Goal: Information Seeking & Learning: Learn about a topic

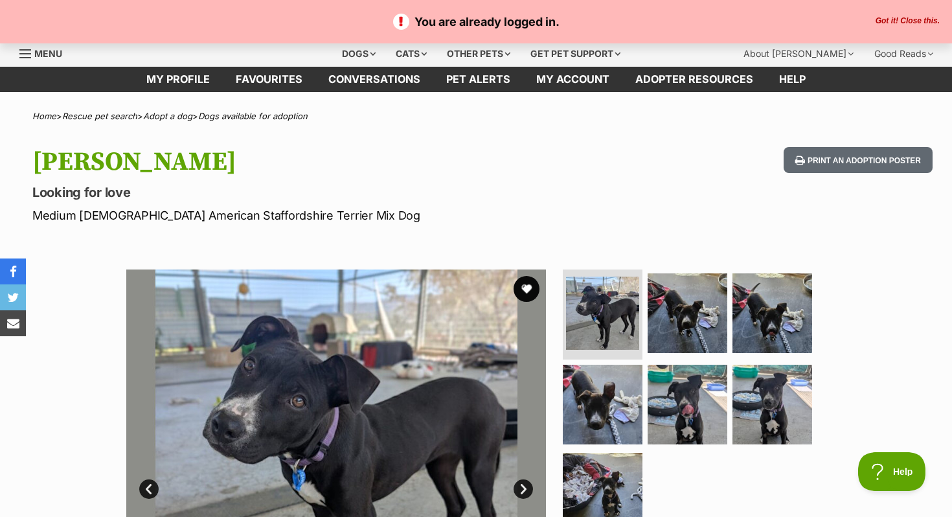
click at [916, 20] on button "Got it! Close this." at bounding box center [908, 21] width 72 height 10
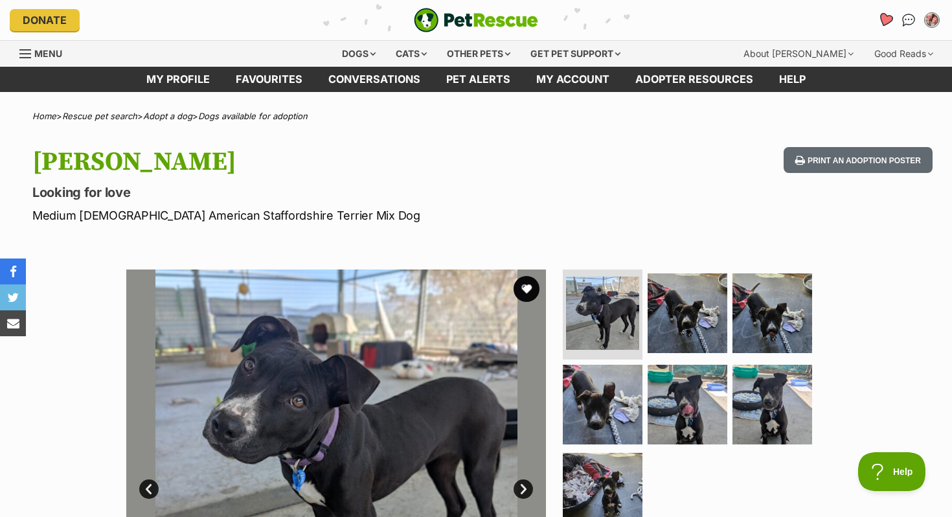
click at [881, 23] on icon "Favourites" at bounding box center [885, 20] width 17 height 17
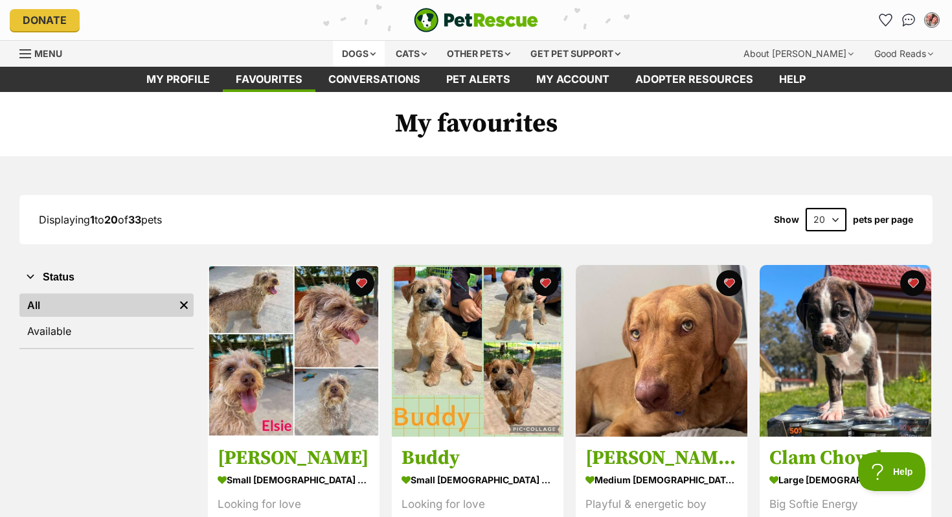
click at [344, 58] on div "Dogs" at bounding box center [359, 54] width 52 height 26
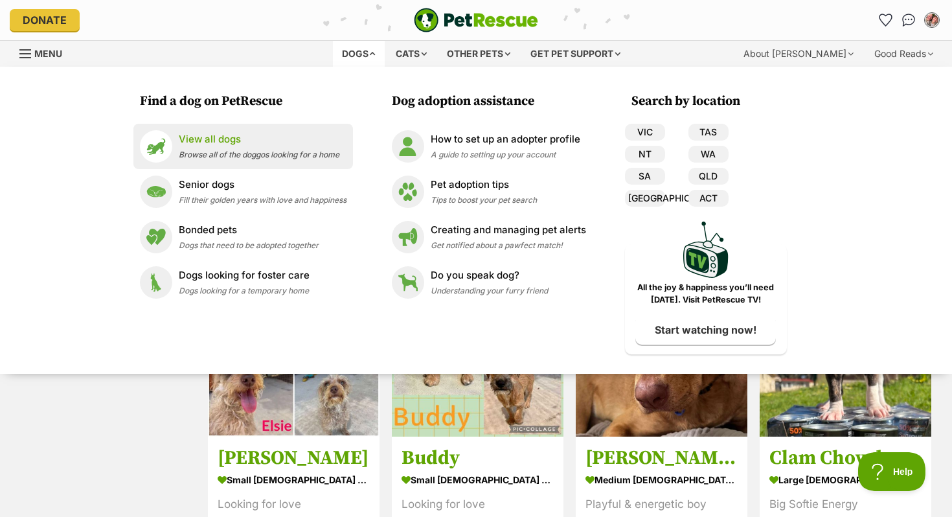
click at [260, 157] on span "Browse all of the doggos looking for a home" at bounding box center [259, 155] width 161 height 10
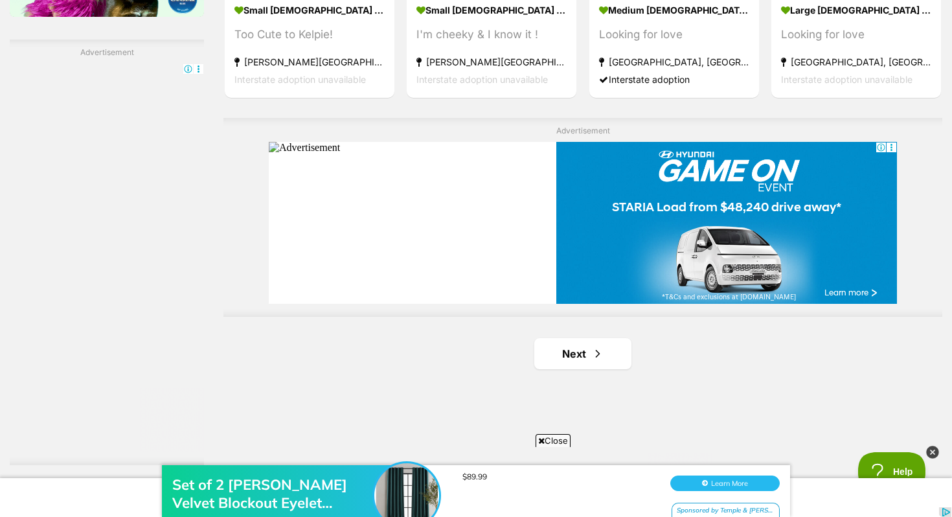
scroll to position [2318, 0]
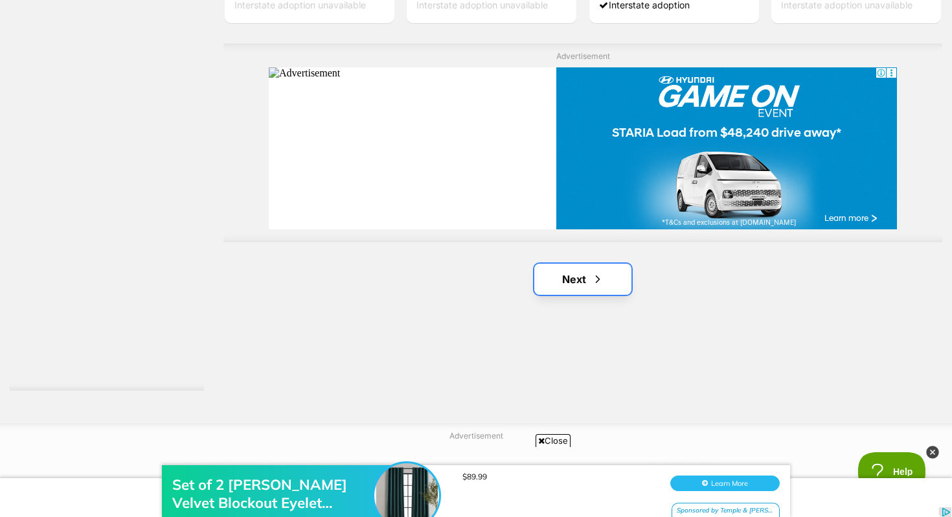
click at [614, 281] on link "Next" at bounding box center [583, 279] width 97 height 31
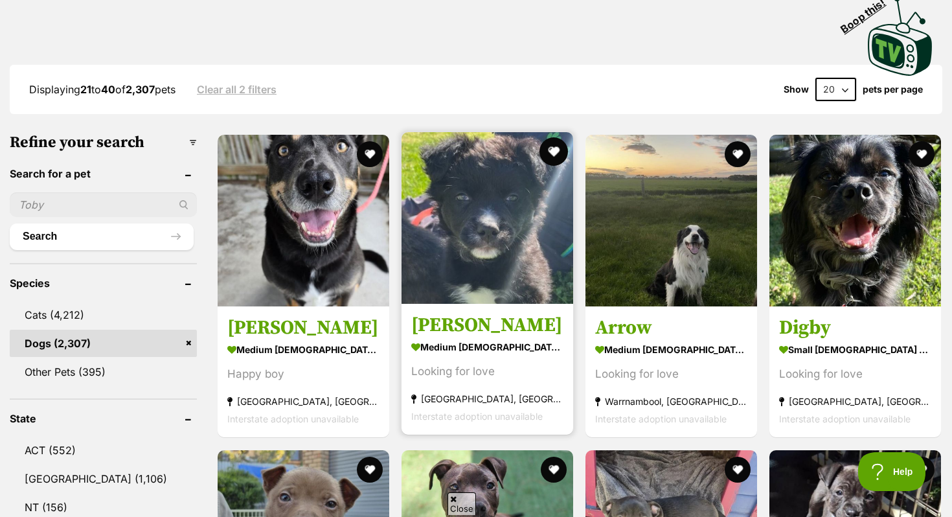
click at [560, 140] on button "favourite" at bounding box center [554, 151] width 29 height 29
click at [419, 325] on h3 "Otis" at bounding box center [487, 326] width 152 height 25
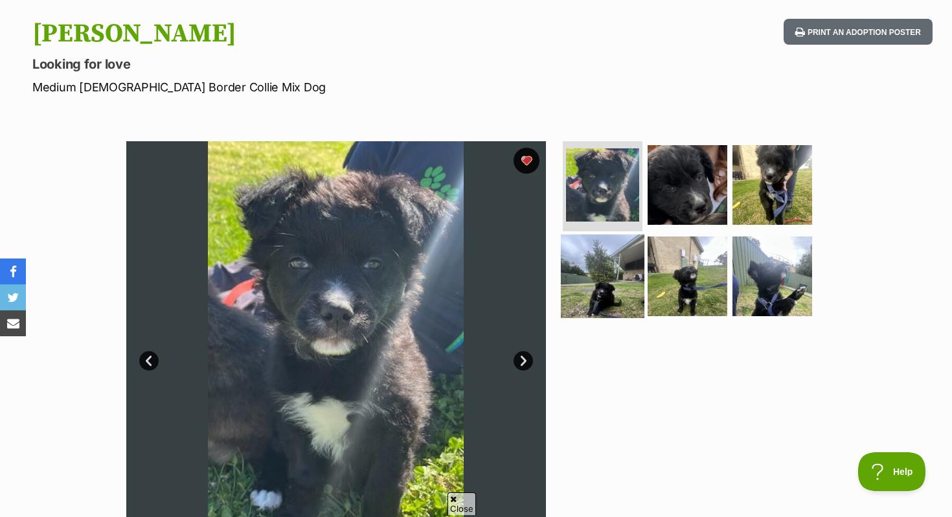
click at [613, 283] on img at bounding box center [603, 277] width 84 height 84
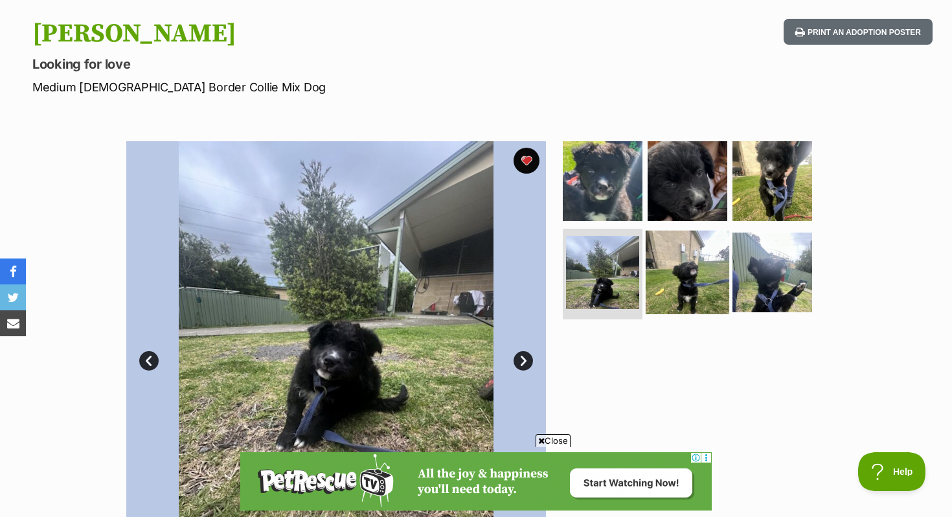
click at [685, 275] on img at bounding box center [688, 273] width 84 height 84
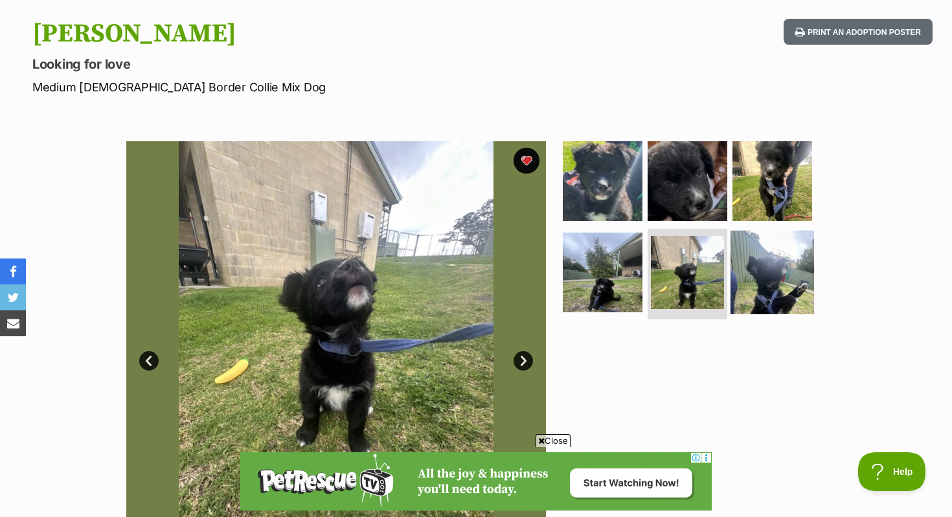
click at [750, 277] on img at bounding box center [773, 273] width 84 height 84
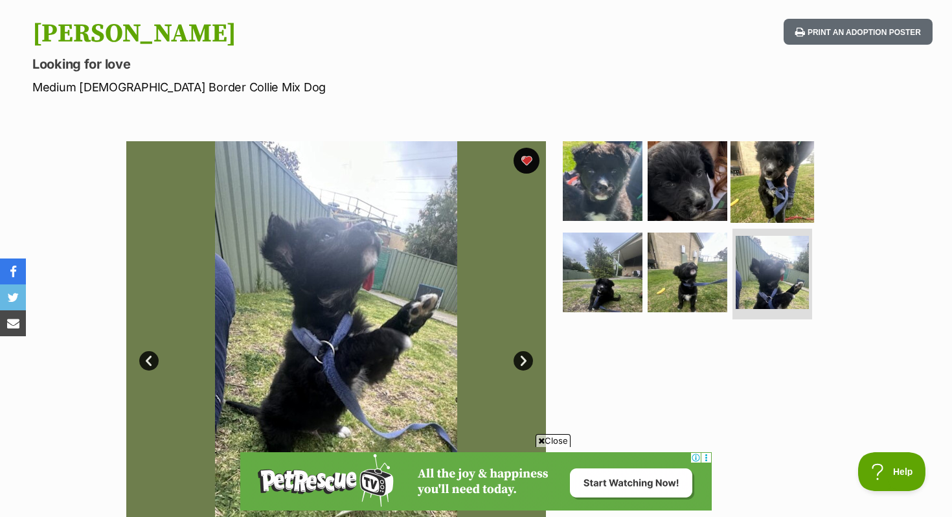
click at [731, 170] on img at bounding box center [773, 181] width 84 height 84
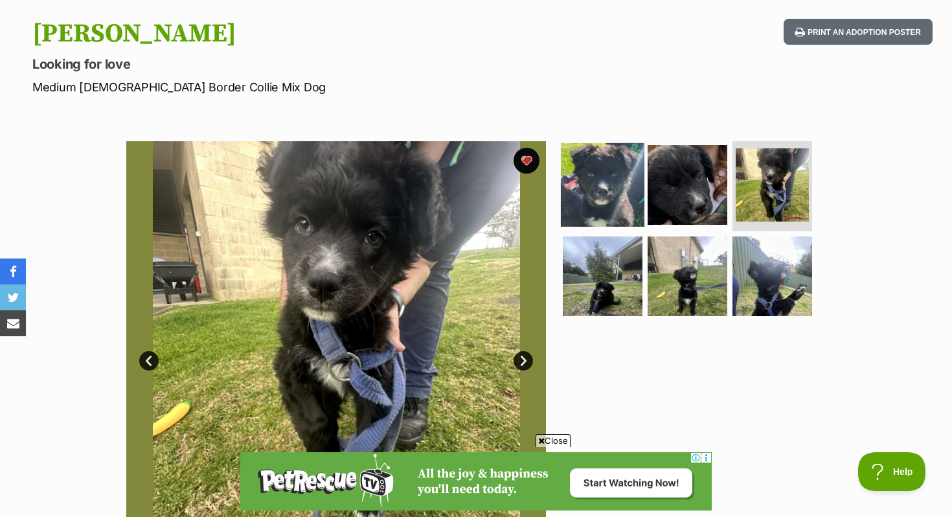
click at [614, 185] on img at bounding box center [603, 185] width 84 height 84
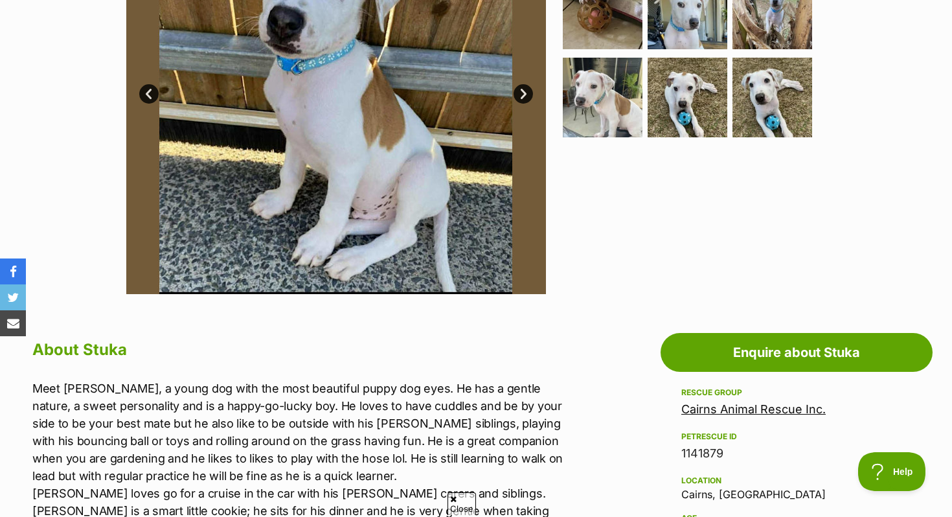
click at [701, 404] on link "Cairns Animal Rescue Inc." at bounding box center [754, 409] width 144 height 14
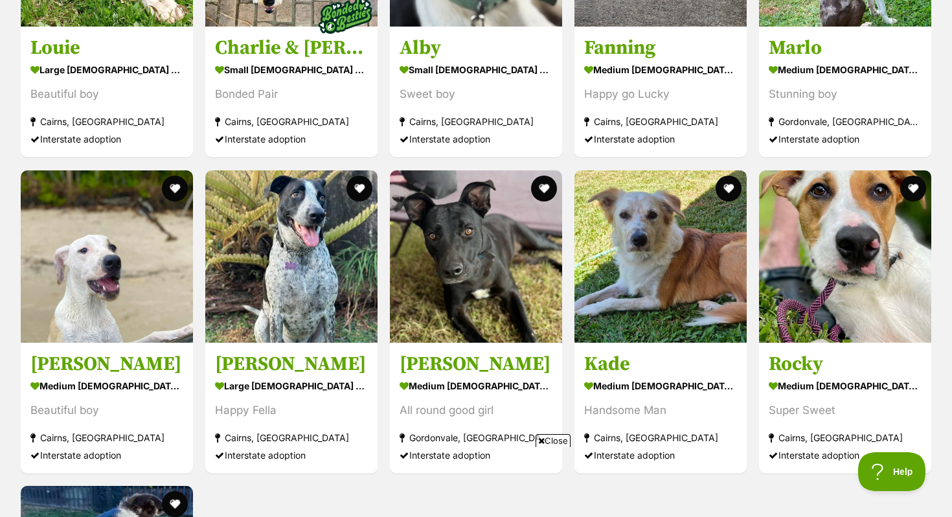
scroll to position [2209, 0]
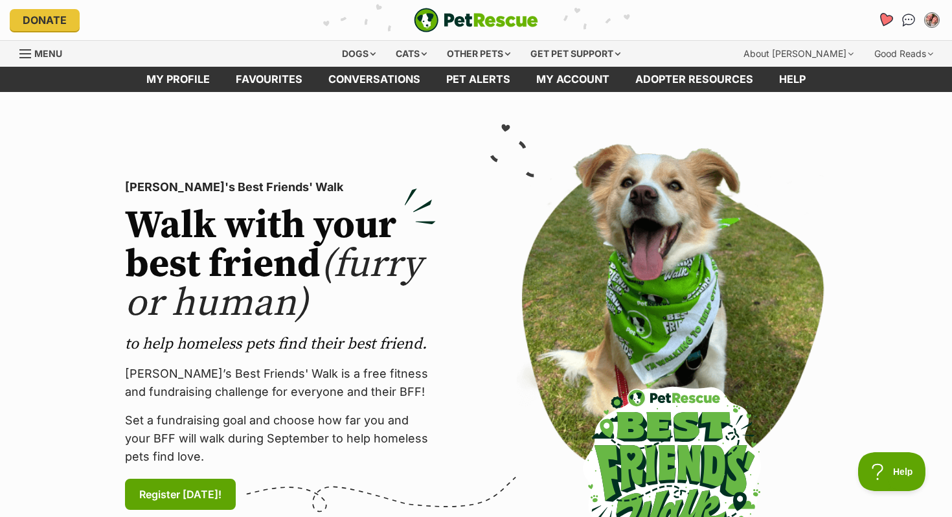
click at [887, 15] on icon "Favourites" at bounding box center [886, 19] width 16 height 15
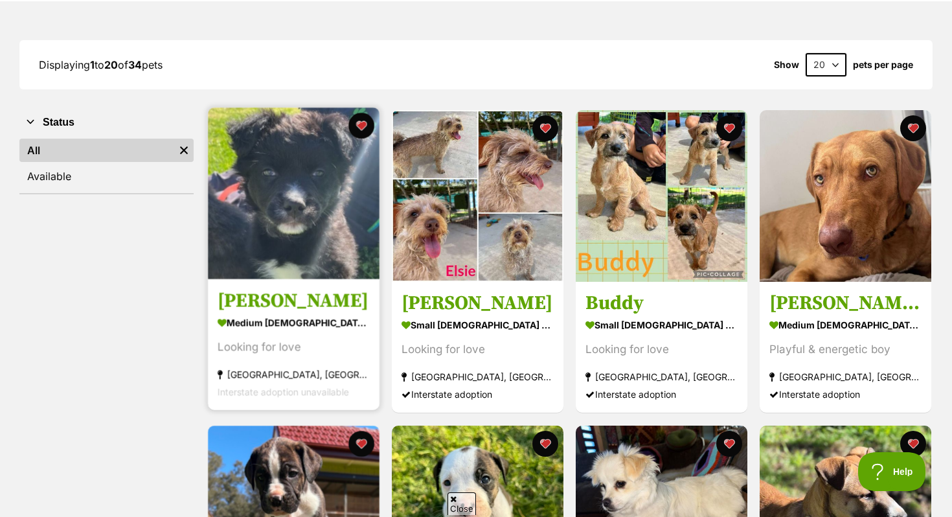
click at [264, 159] on img at bounding box center [294, 194] width 172 height 172
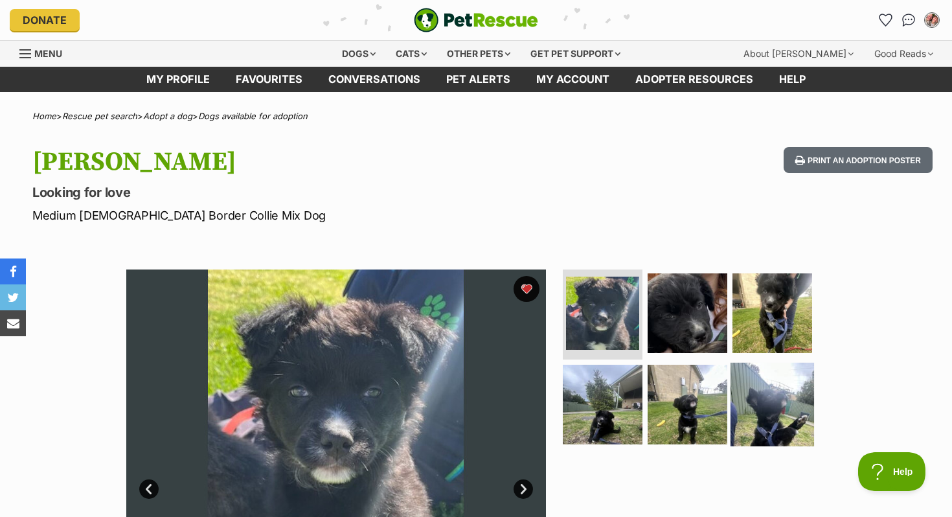
click at [770, 378] on img at bounding box center [773, 405] width 84 height 84
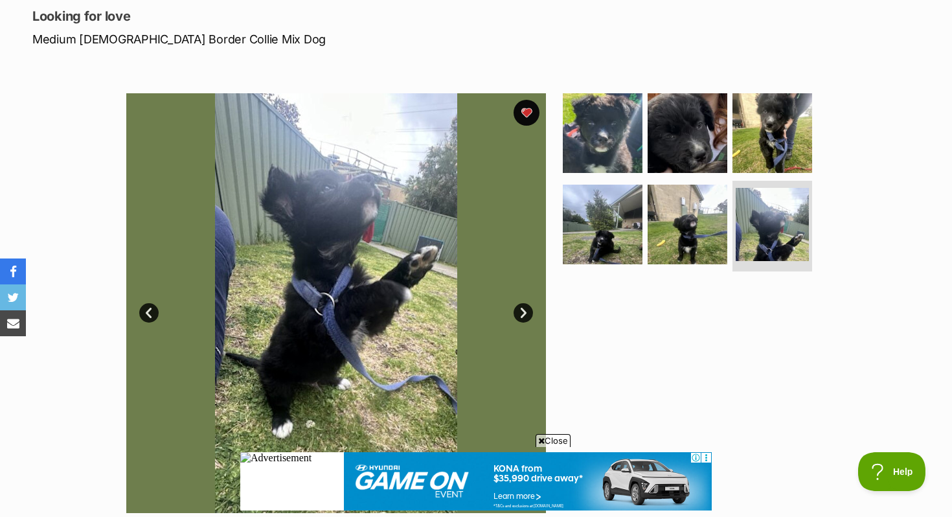
scroll to position [187, 0]
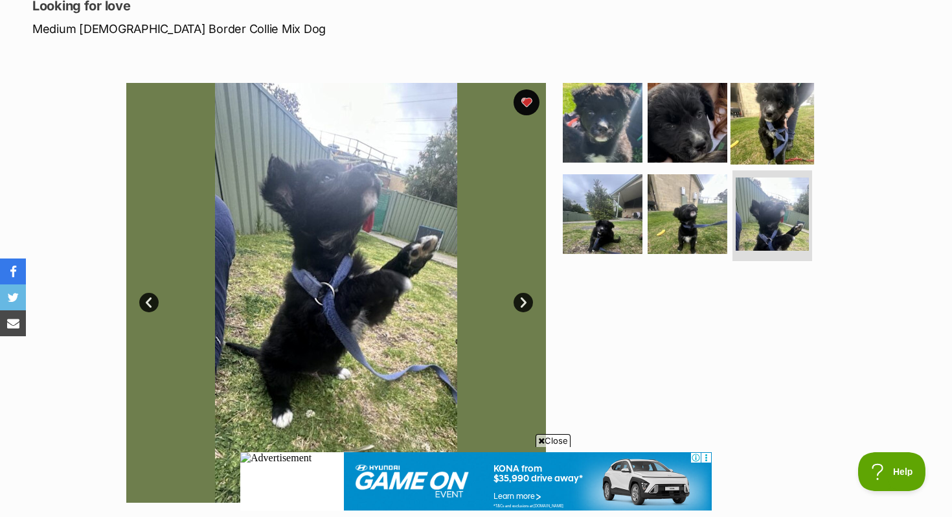
click at [781, 119] on img at bounding box center [773, 122] width 84 height 84
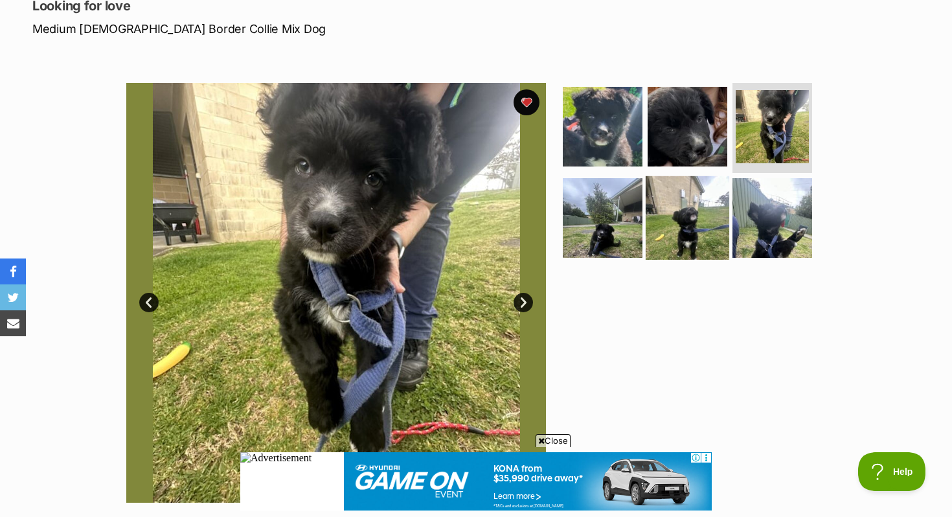
click at [671, 227] on img at bounding box center [688, 218] width 84 height 84
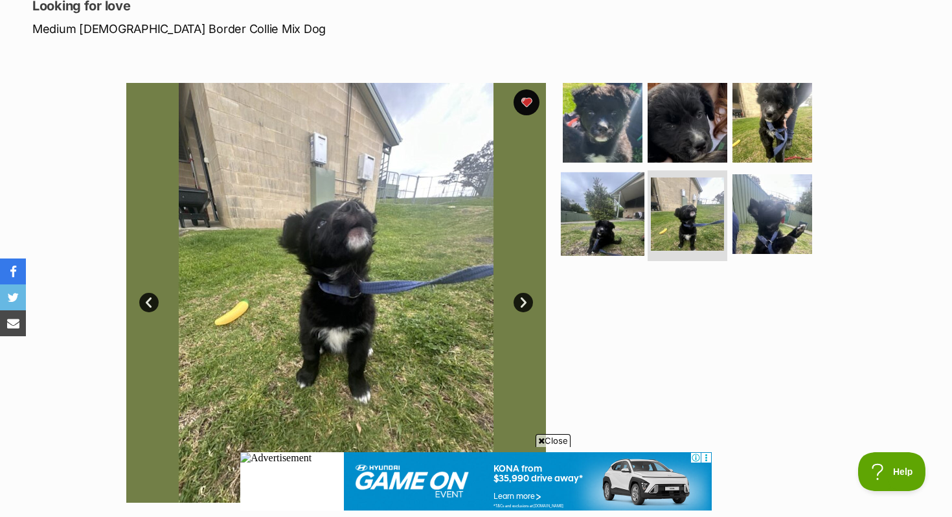
click at [615, 233] on img at bounding box center [603, 214] width 84 height 84
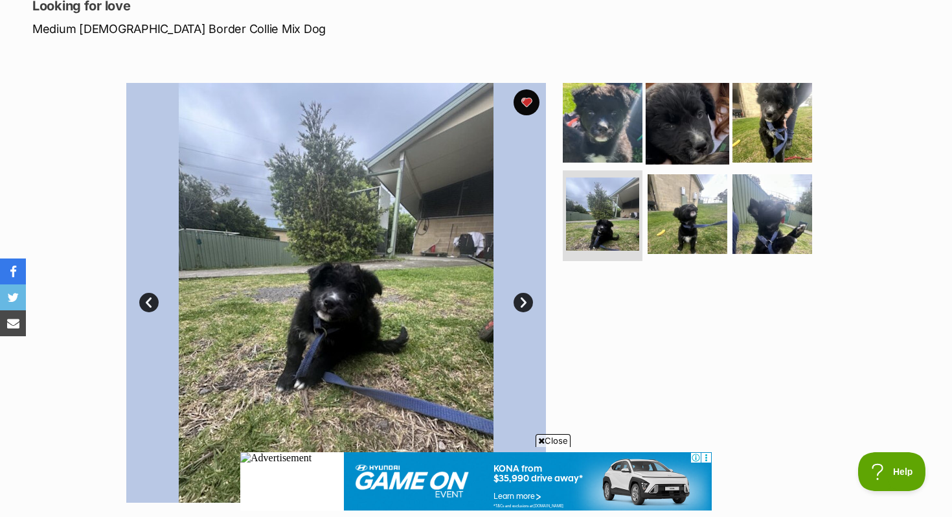
click at [680, 133] on img at bounding box center [688, 122] width 84 height 84
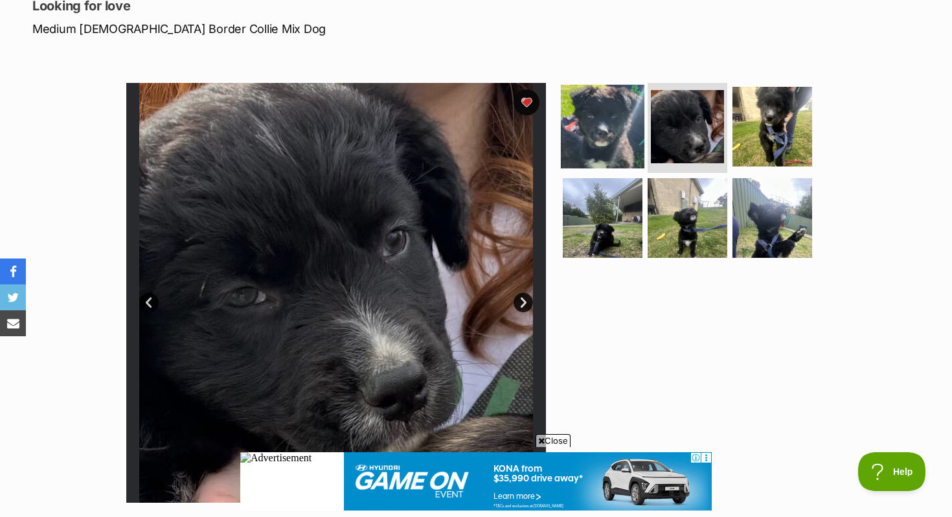
click at [608, 139] on img at bounding box center [603, 126] width 84 height 84
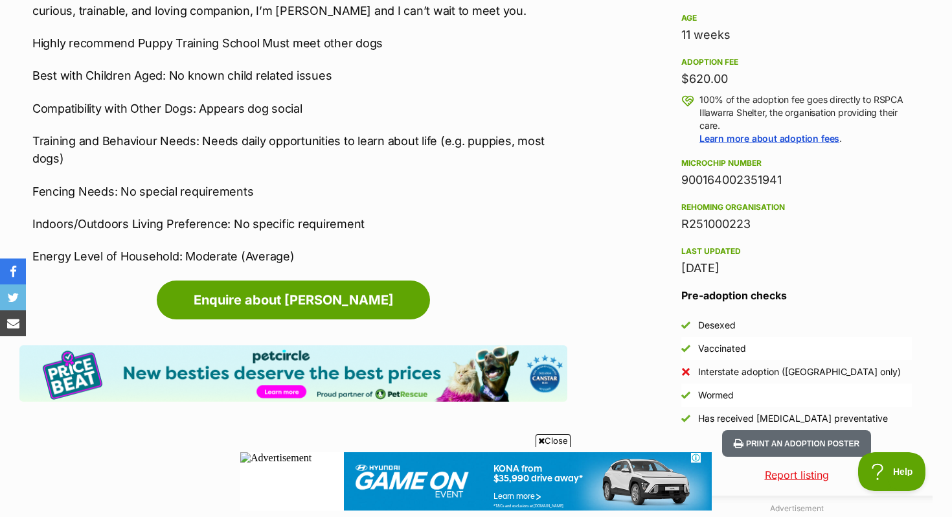
scroll to position [1187, 0]
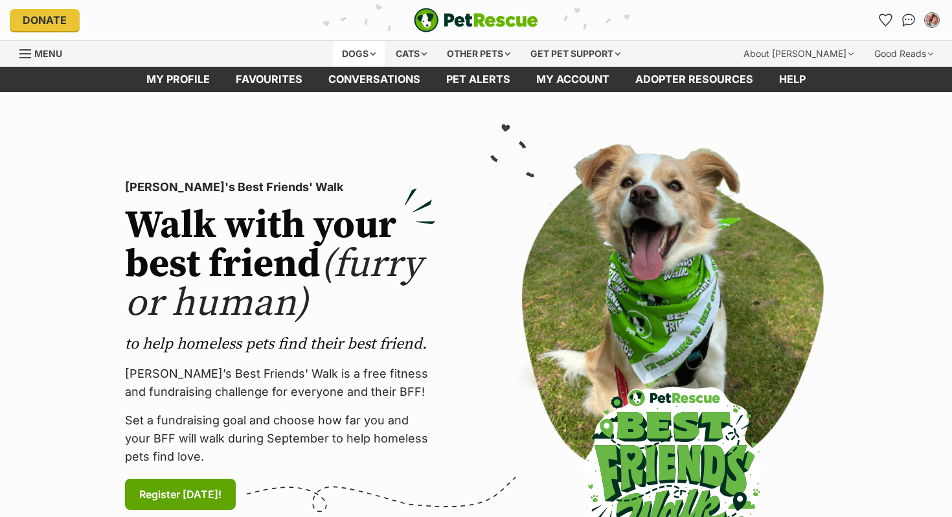
click at [361, 54] on div "Dogs" at bounding box center [359, 54] width 52 height 26
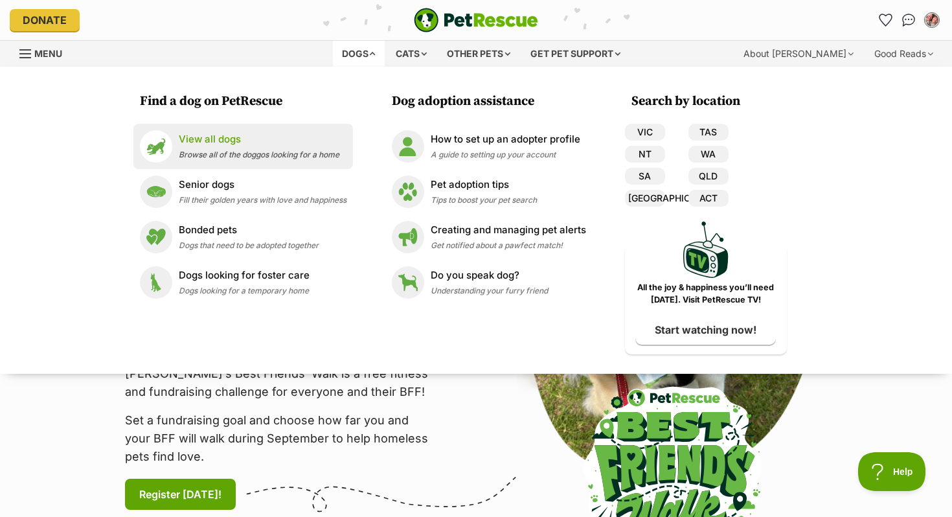
click at [246, 144] on p "View all dogs" at bounding box center [259, 139] width 161 height 15
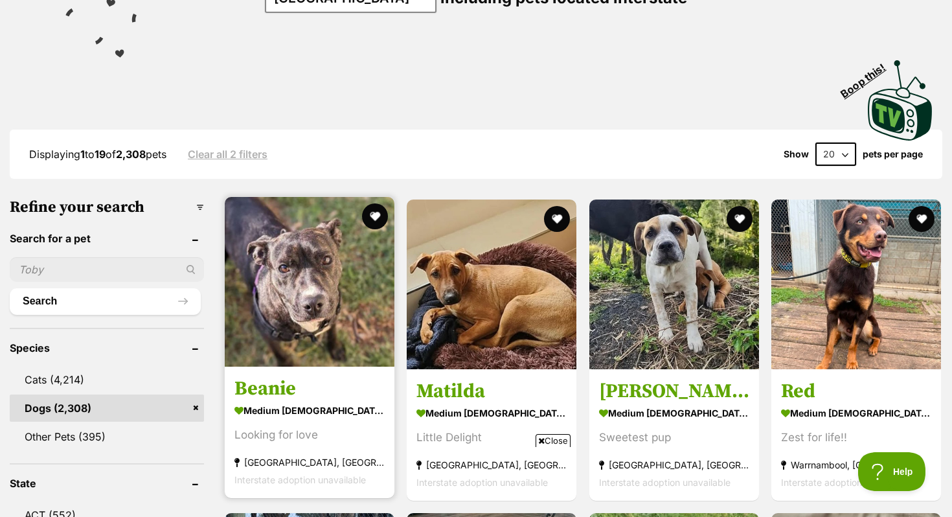
click at [266, 234] on img at bounding box center [310, 282] width 170 height 170
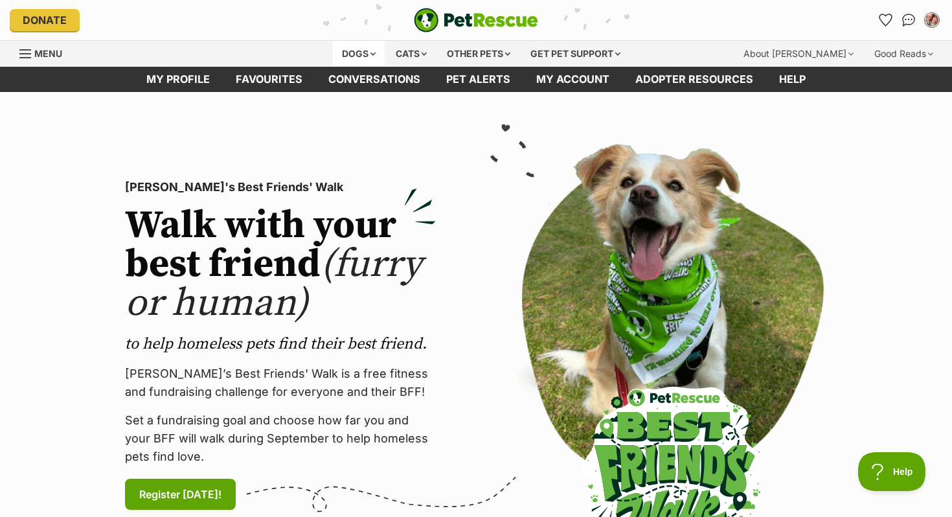
click at [351, 43] on div "Dogs" at bounding box center [359, 54] width 52 height 26
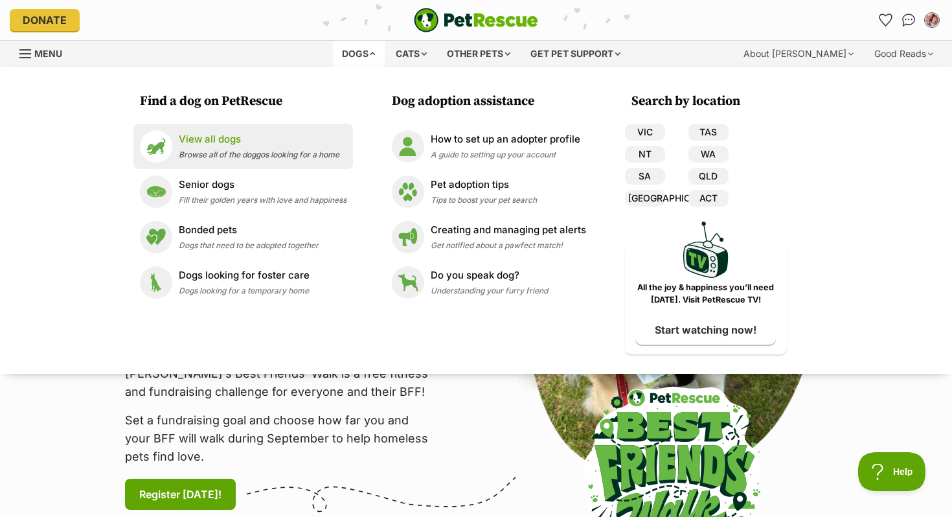
click at [227, 134] on p "View all dogs" at bounding box center [259, 139] width 161 height 15
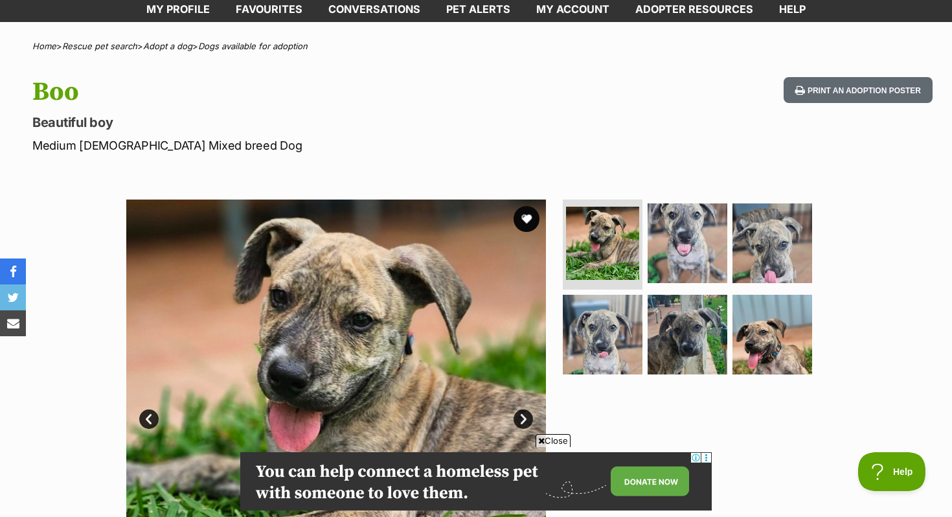
scroll to position [187, 0]
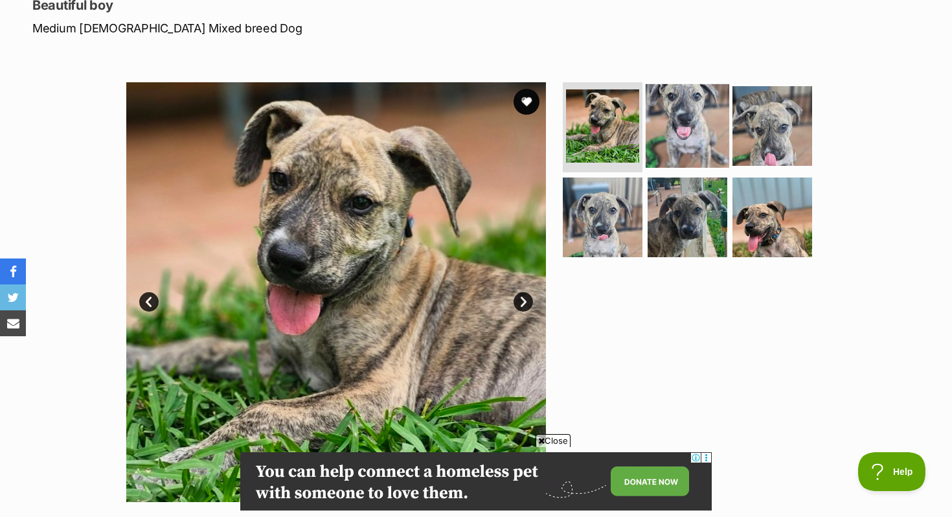
click at [693, 128] on img at bounding box center [688, 126] width 84 height 84
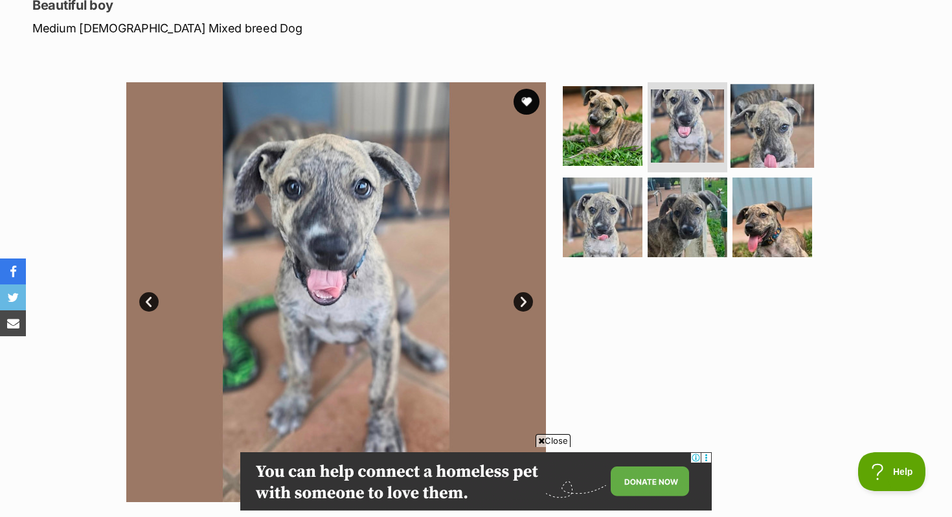
click at [803, 130] on img at bounding box center [773, 126] width 84 height 84
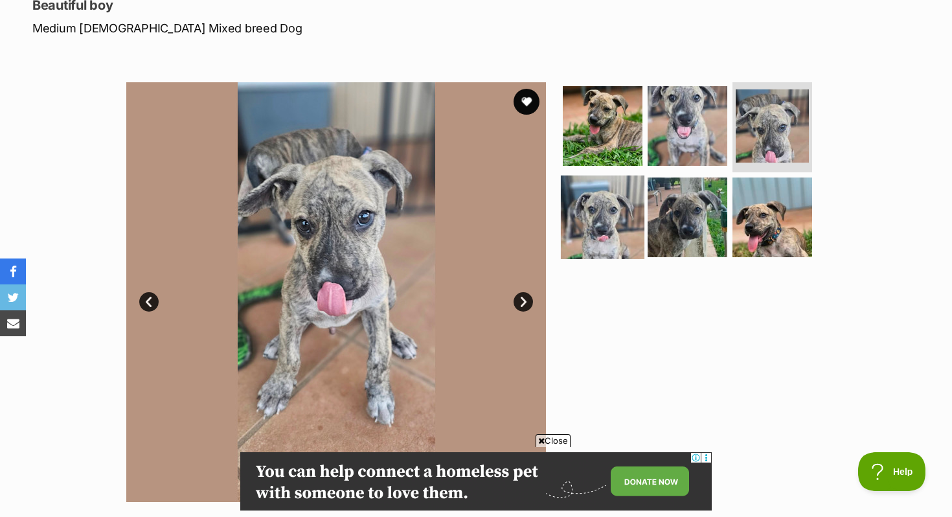
click at [615, 239] on img at bounding box center [603, 218] width 84 height 84
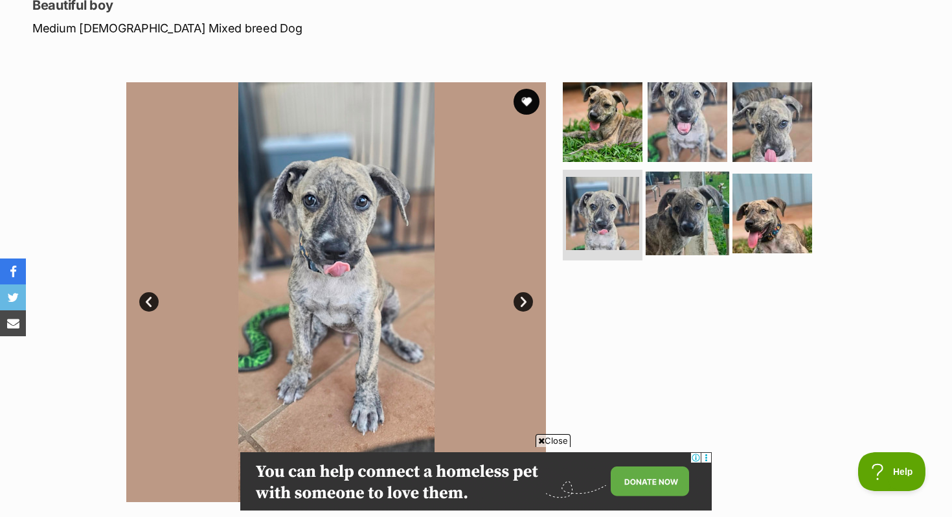
click at [695, 216] on img at bounding box center [688, 214] width 84 height 84
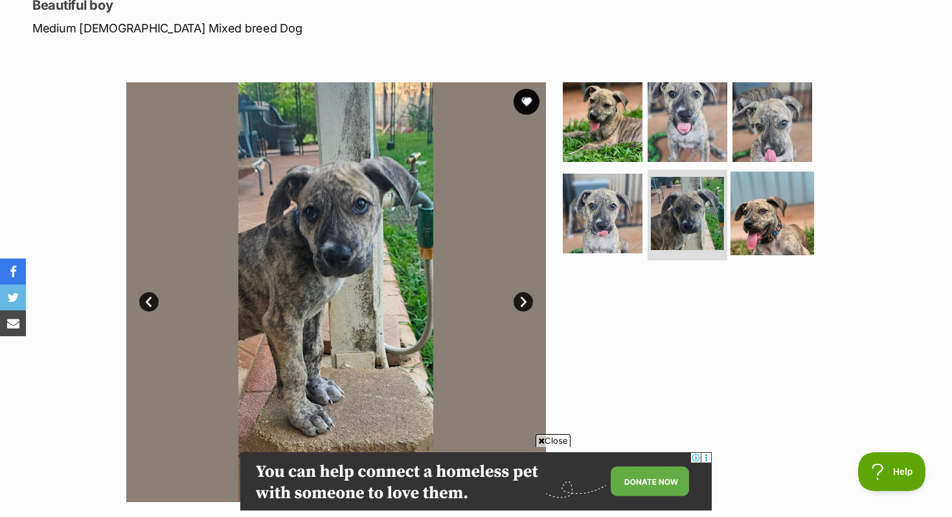
click at [787, 222] on img at bounding box center [773, 214] width 84 height 84
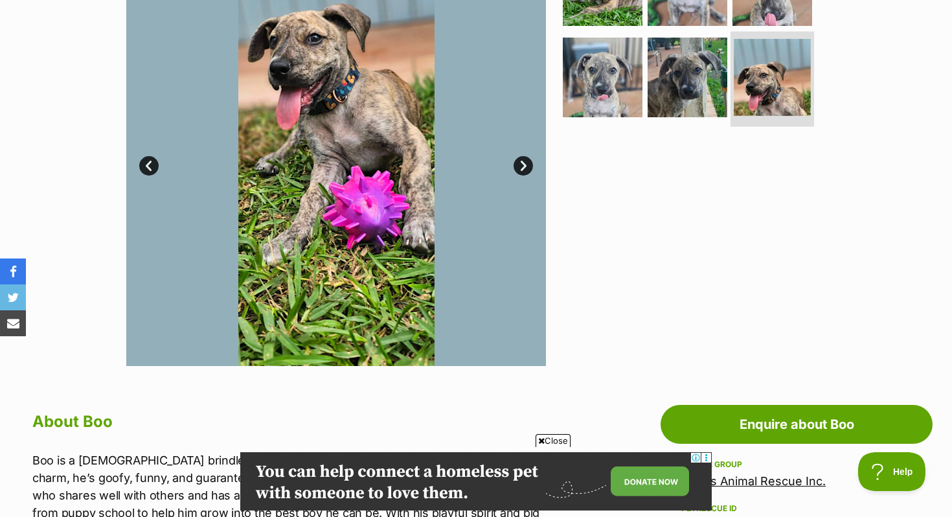
scroll to position [154, 0]
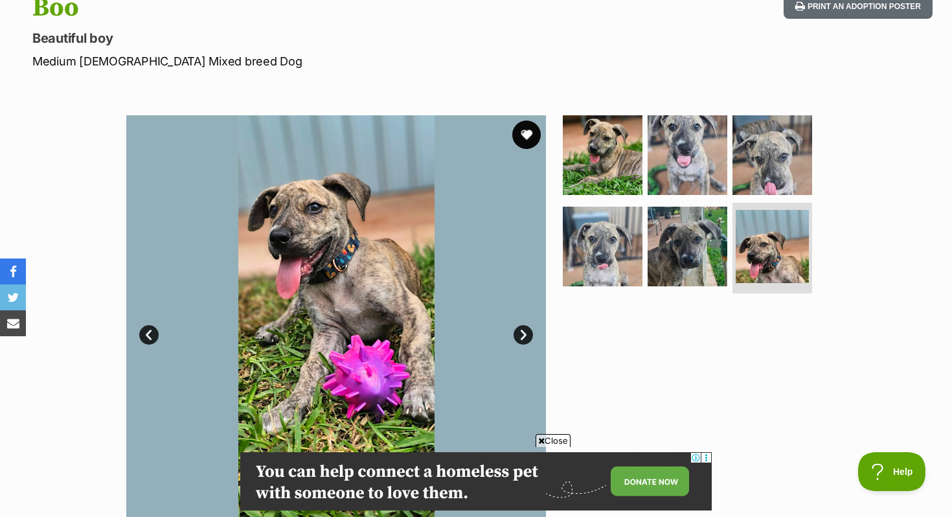
click at [525, 129] on button "favourite" at bounding box center [526, 135] width 29 height 29
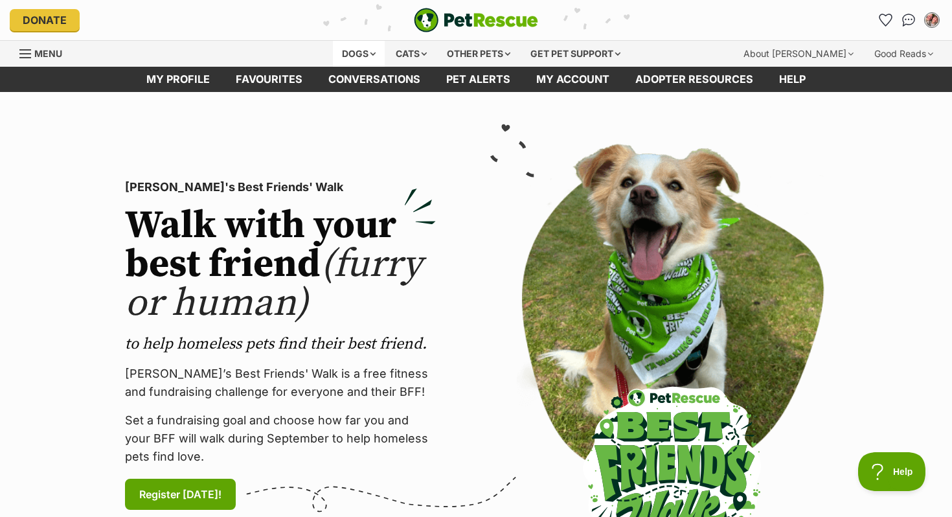
click at [347, 53] on div "Dogs" at bounding box center [359, 54] width 52 height 26
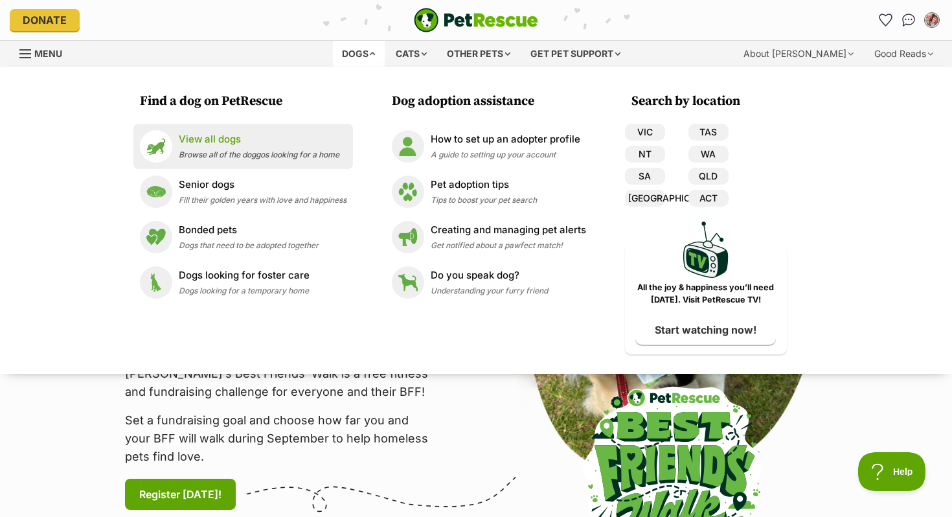
click at [264, 144] on p "View all dogs" at bounding box center [259, 139] width 161 height 15
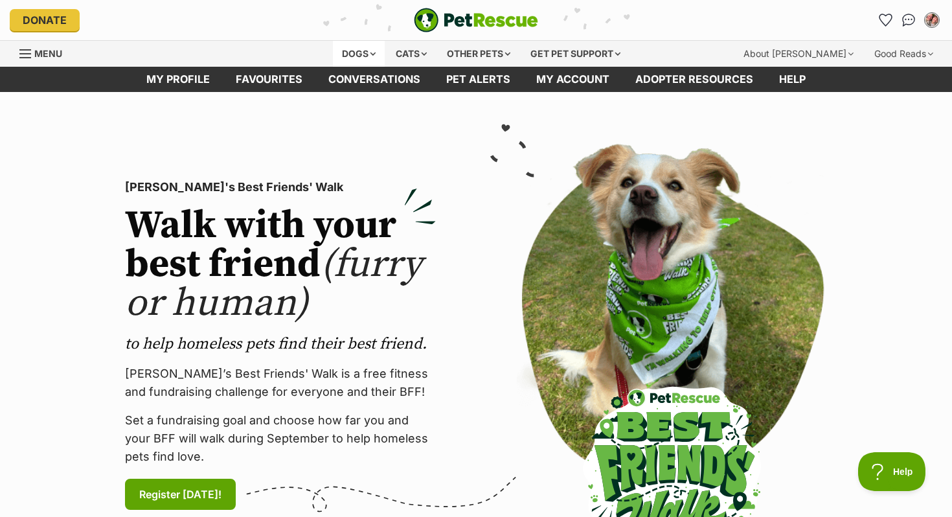
click at [349, 41] on div "Dogs" at bounding box center [359, 54] width 52 height 26
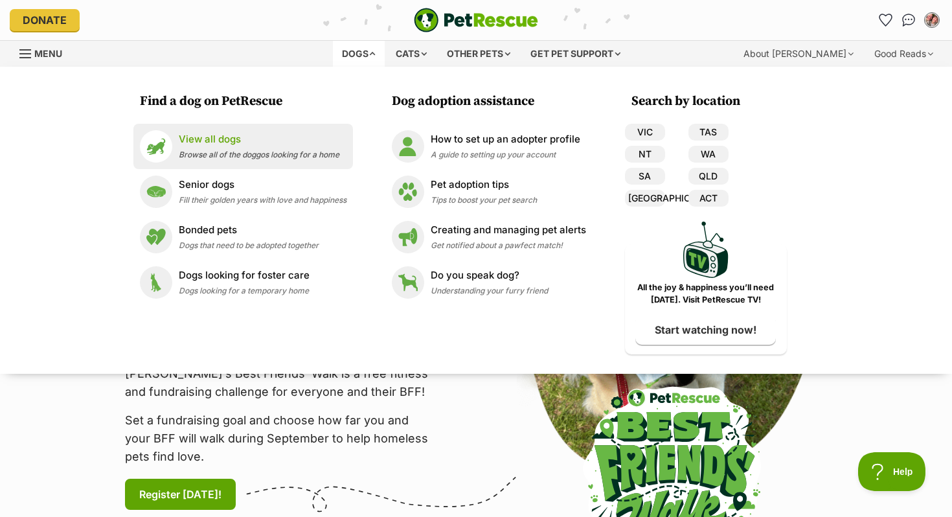
click at [292, 150] on div "View all dogs Browse all of the doggos looking for a home" at bounding box center [259, 146] width 161 height 28
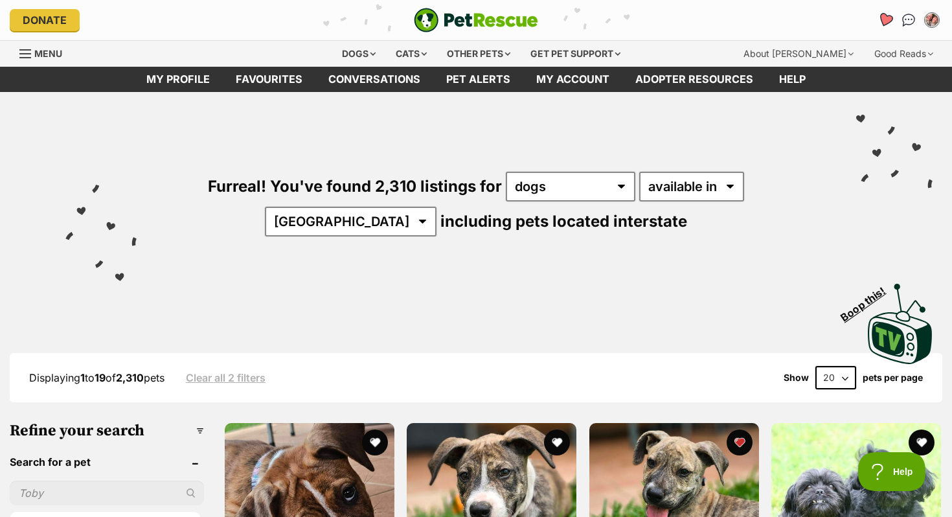
click at [882, 22] on icon "Favourites" at bounding box center [886, 19] width 16 height 15
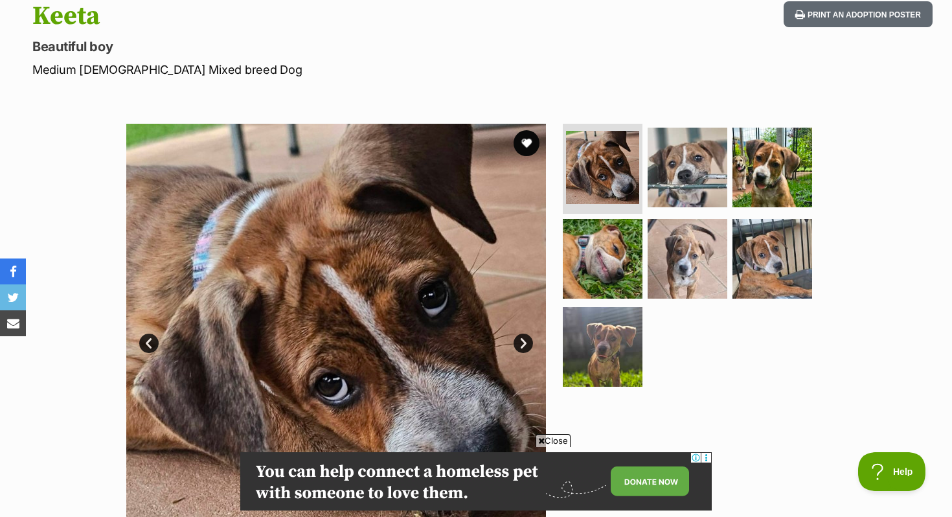
scroll to position [207, 0]
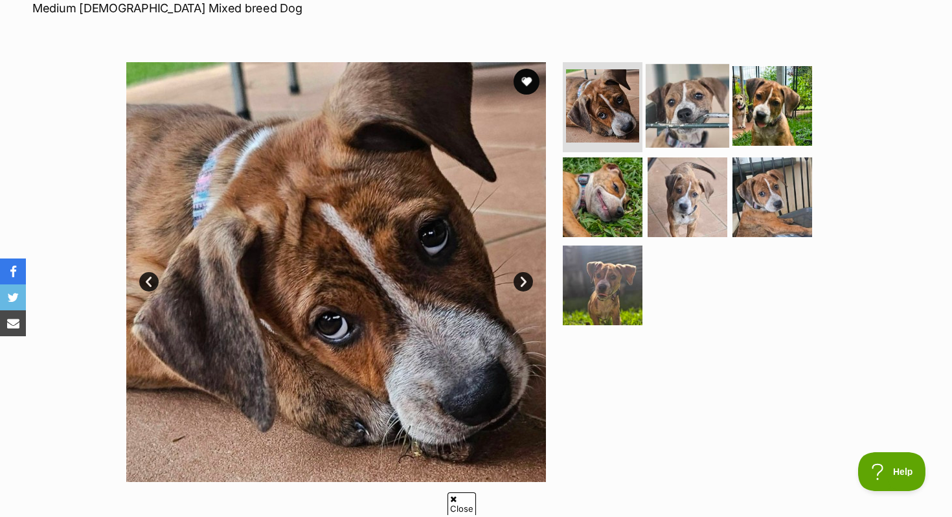
click at [671, 106] on img at bounding box center [688, 105] width 84 height 84
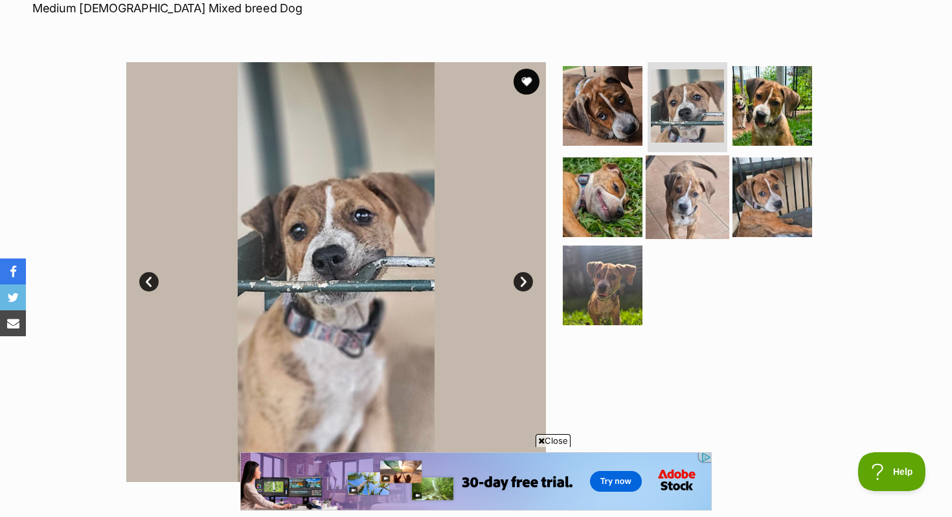
scroll to position [0, 0]
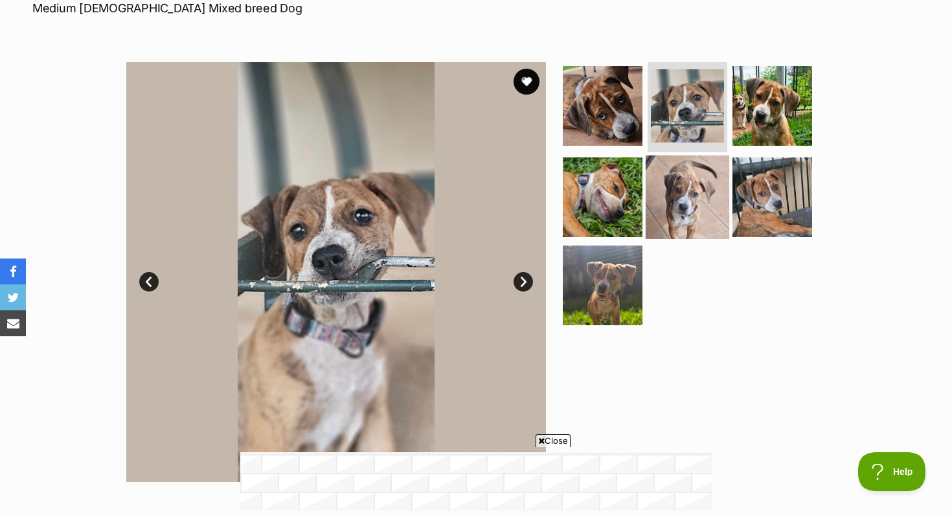
click at [700, 211] on img at bounding box center [688, 197] width 84 height 84
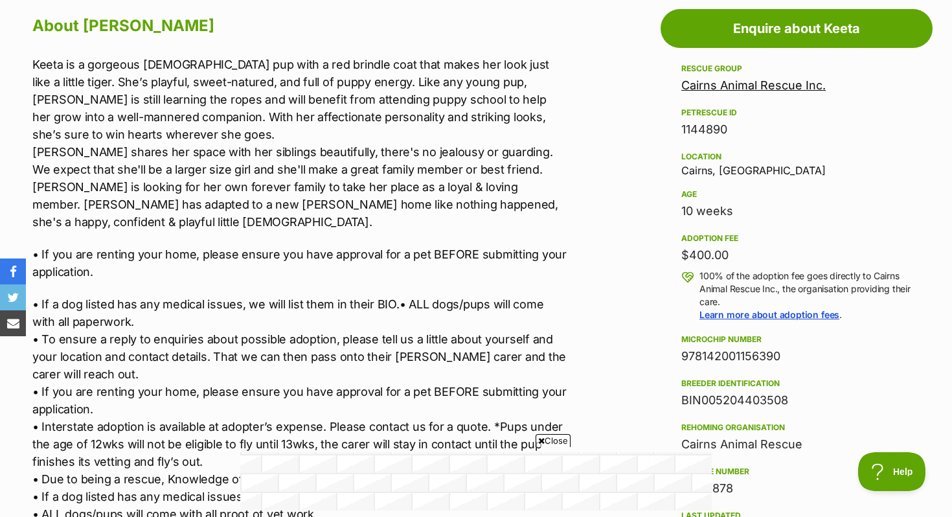
scroll to position [715, 0]
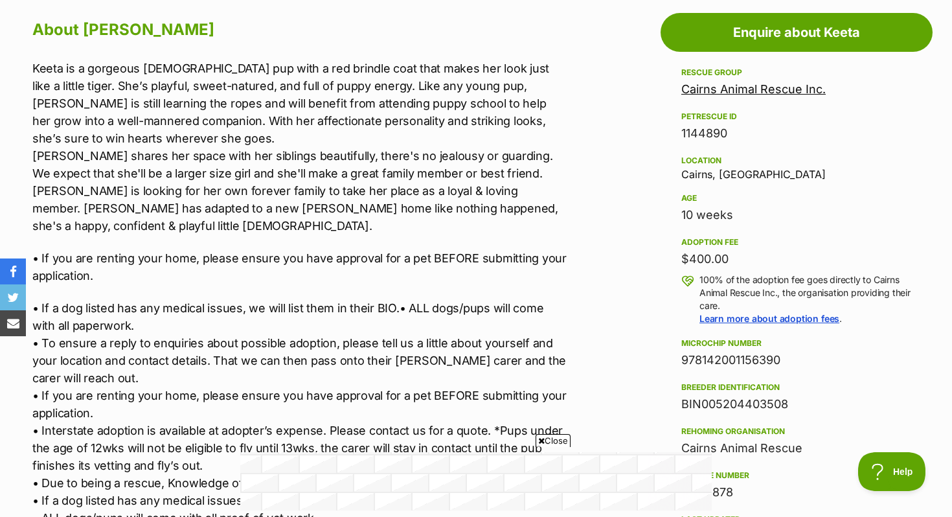
click at [346, 65] on p "Keeta is a gorgeous 2-month-old pup with a red brindle coat that makes her look…" at bounding box center [299, 147] width 535 height 175
click at [345, 66] on p "Keeta is a gorgeous 2-month-old pup with a red brindle coat that makes her look…" at bounding box center [299, 147] width 535 height 175
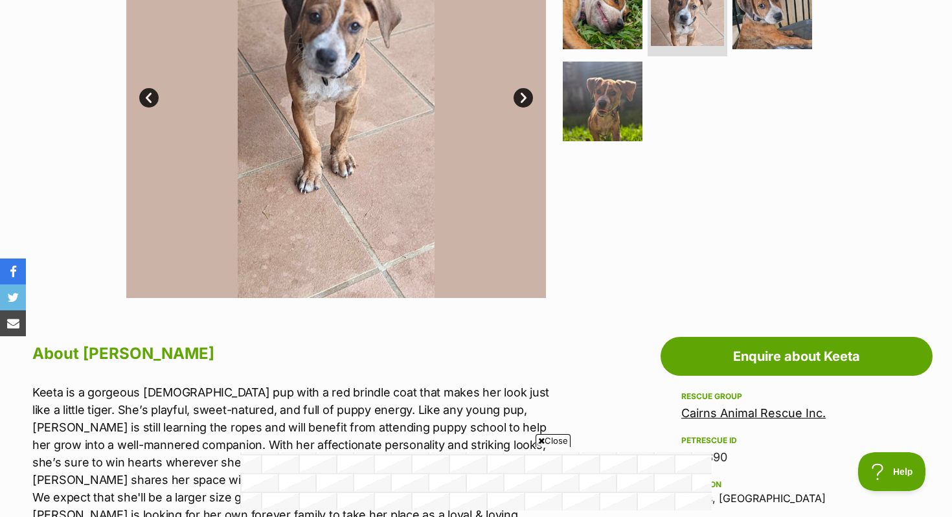
scroll to position [0, 0]
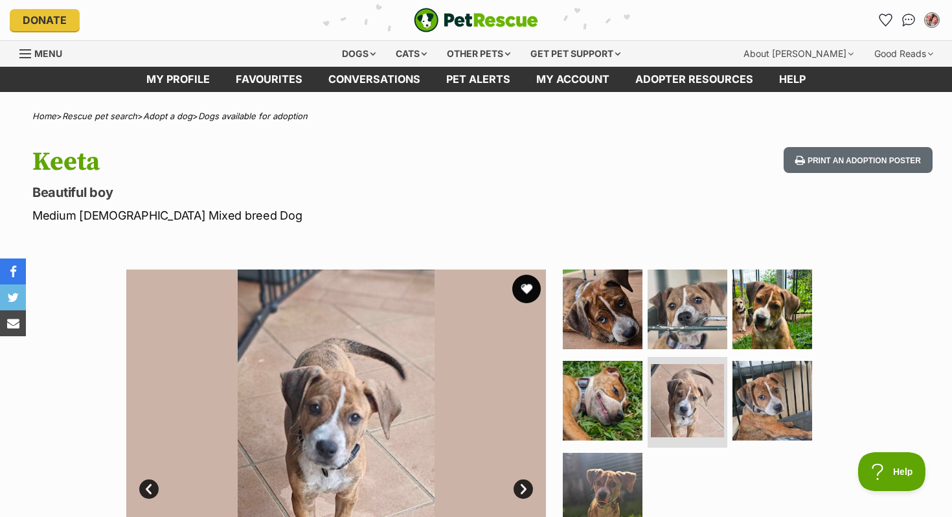
click at [523, 283] on button "favourite" at bounding box center [526, 289] width 29 height 29
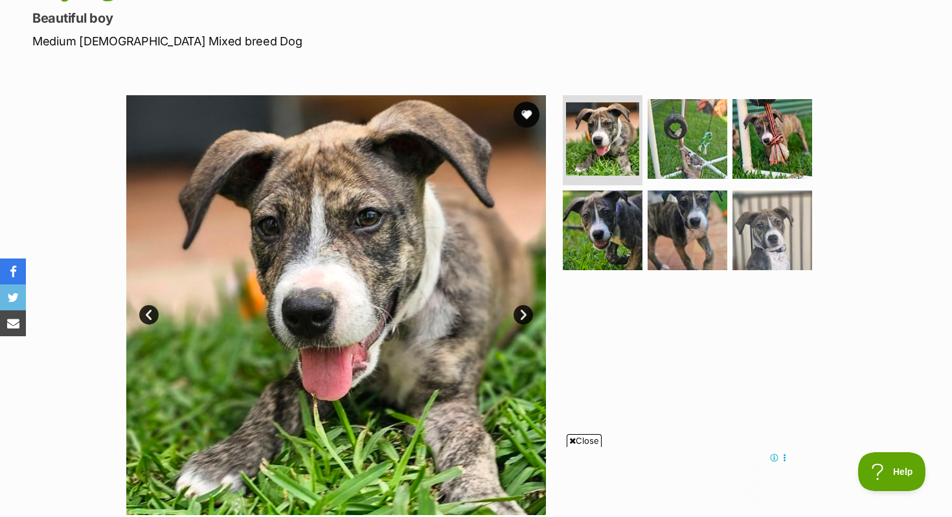
scroll to position [135, 0]
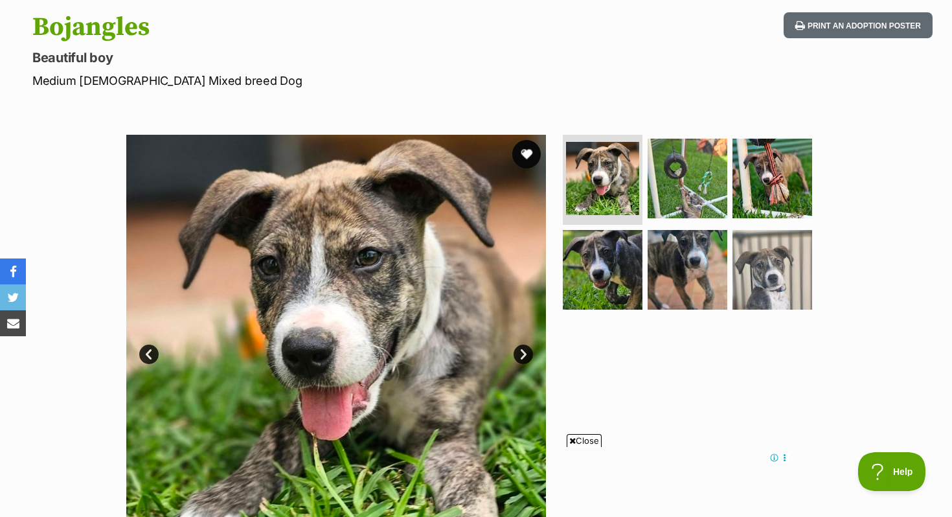
click at [520, 151] on button "favourite" at bounding box center [526, 154] width 29 height 29
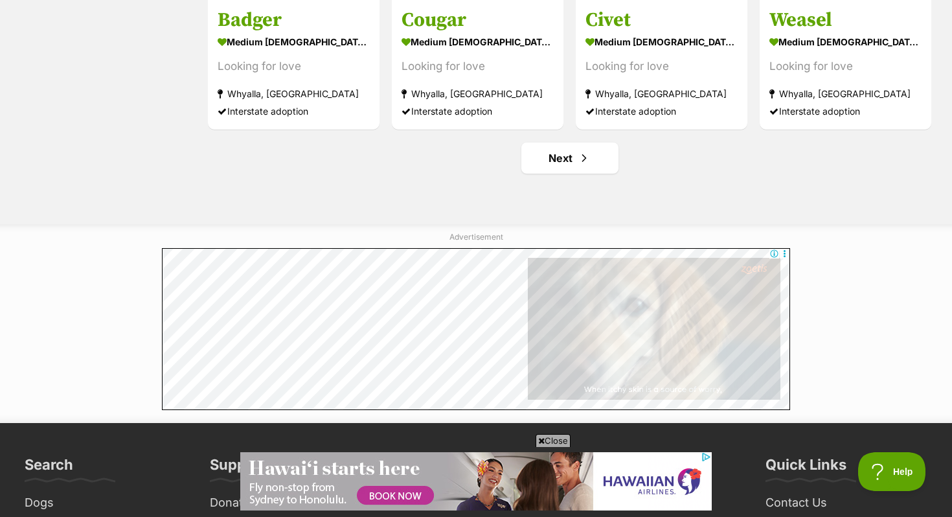
scroll to position [1725, 0]
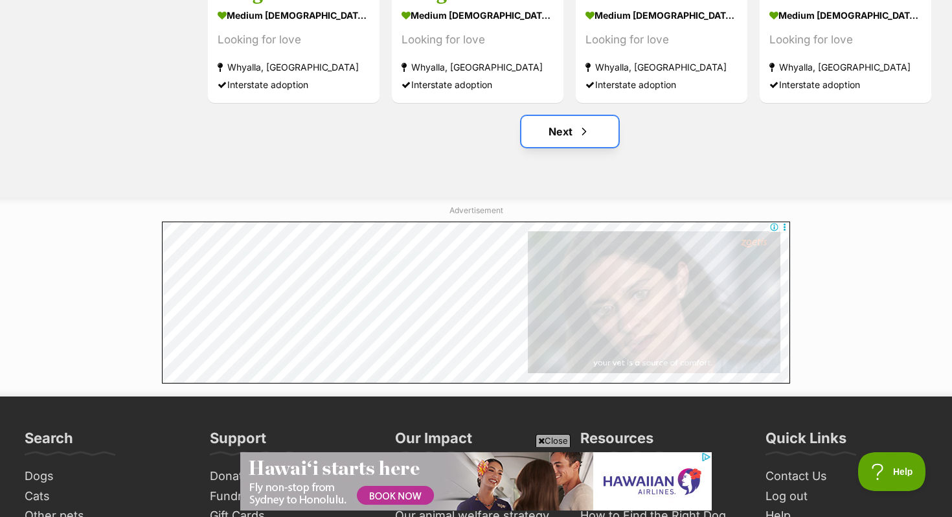
click at [576, 139] on link "Next" at bounding box center [570, 131] width 97 height 31
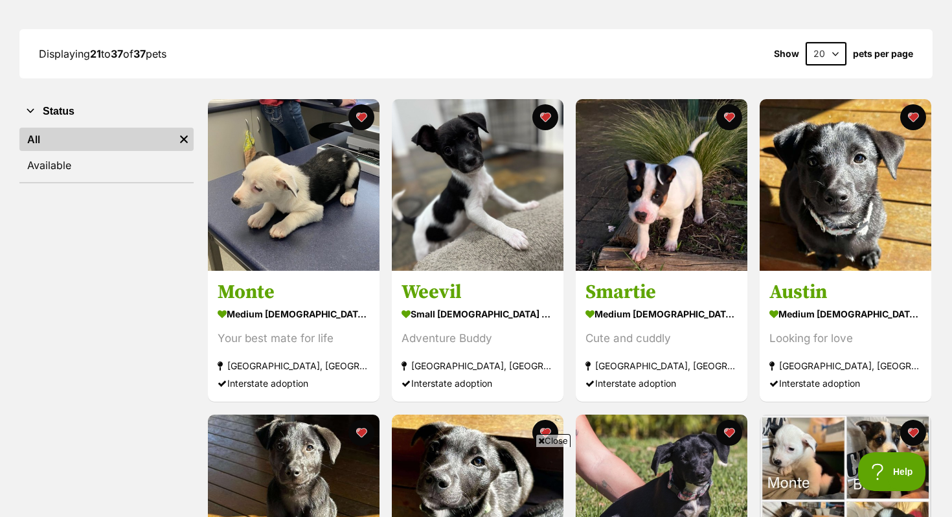
scroll to position [167, 0]
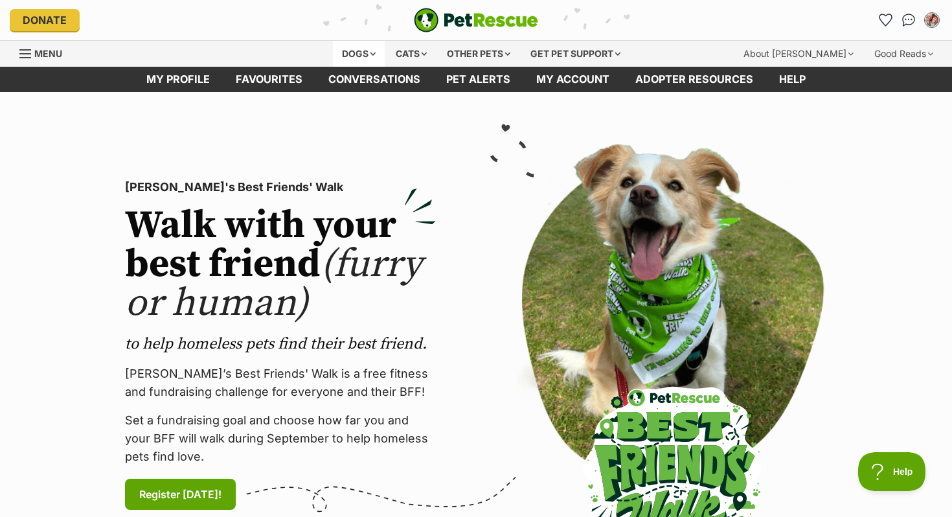
click at [346, 62] on div "Dogs" at bounding box center [359, 54] width 52 height 26
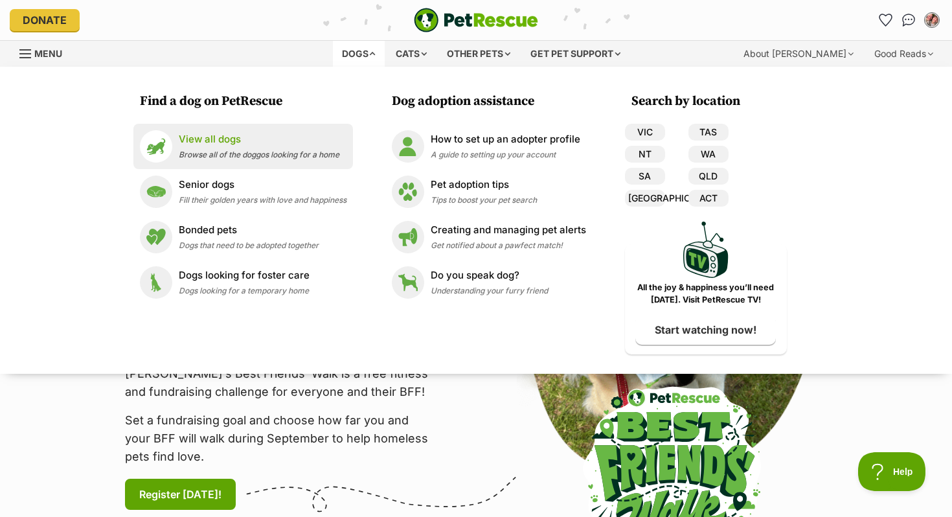
click at [221, 140] on p "View all dogs" at bounding box center [259, 139] width 161 height 15
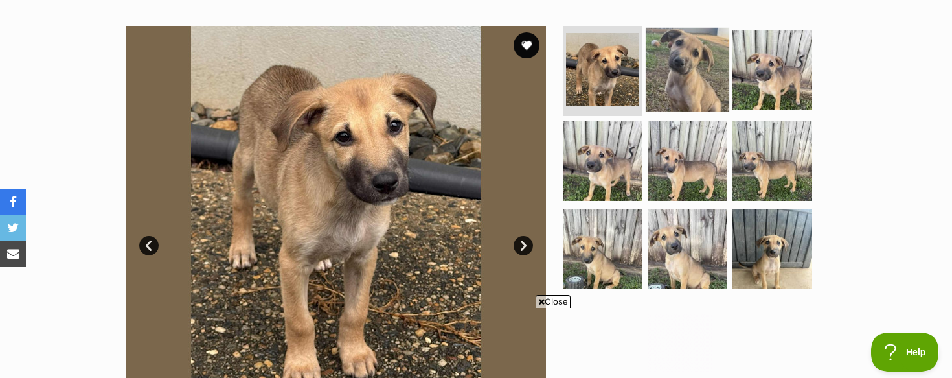
click at [693, 82] on img at bounding box center [688, 69] width 84 height 84
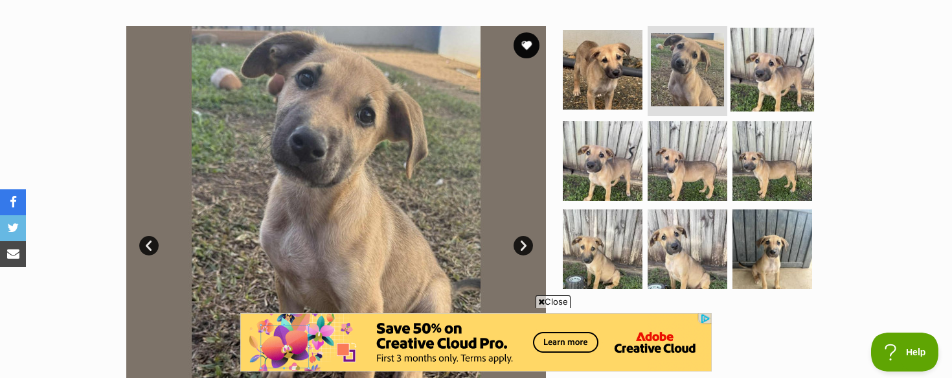
click at [769, 77] on img at bounding box center [773, 69] width 84 height 84
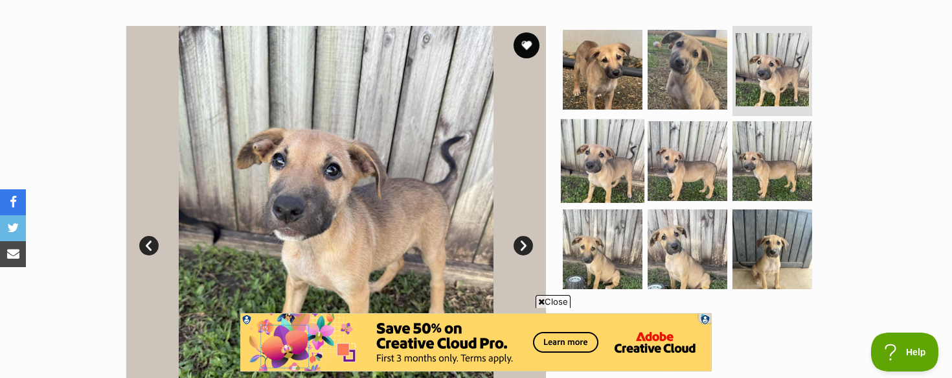
click at [585, 158] on img at bounding box center [603, 161] width 84 height 84
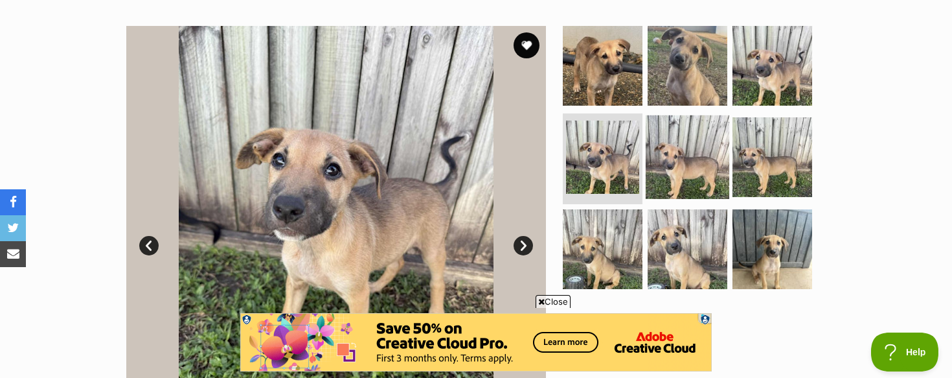
click at [688, 150] on img at bounding box center [688, 157] width 84 height 84
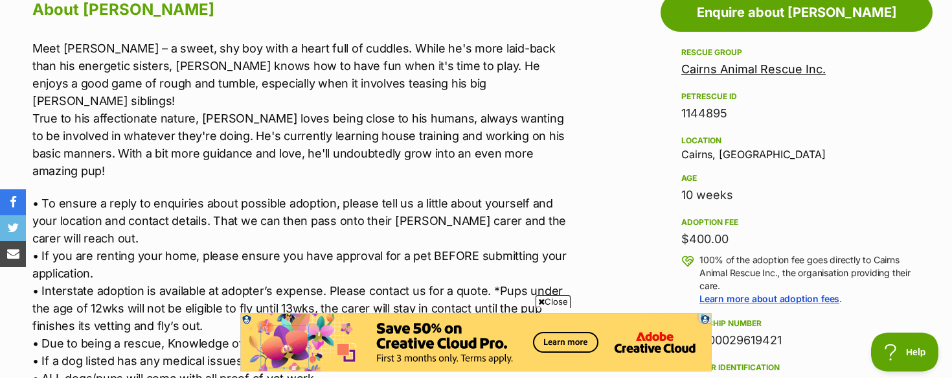
scroll to position [744, 0]
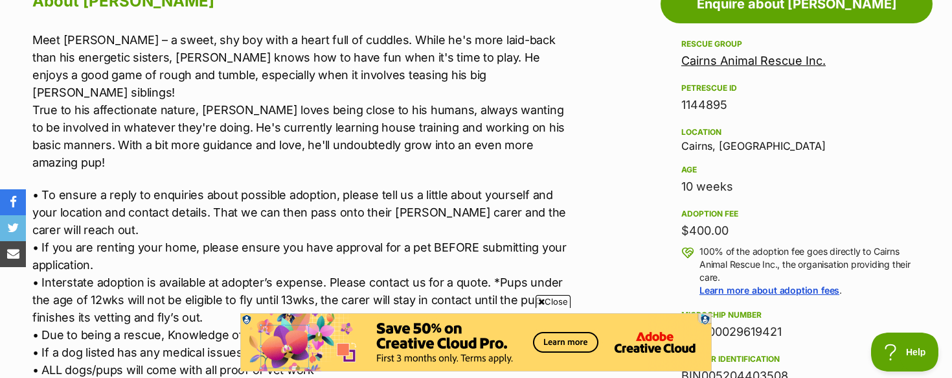
click at [373, 56] on p "Meet Lawson – a sweet, shy boy with a heart full of cuddles. While he's more la…" at bounding box center [299, 101] width 535 height 140
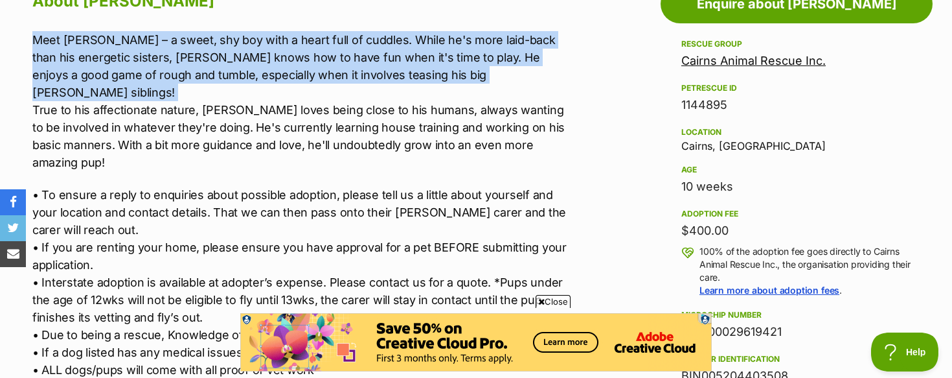
click at [373, 56] on p "Meet Lawson – a sweet, shy boy with a heart full of cuddles. While he's more la…" at bounding box center [299, 101] width 535 height 140
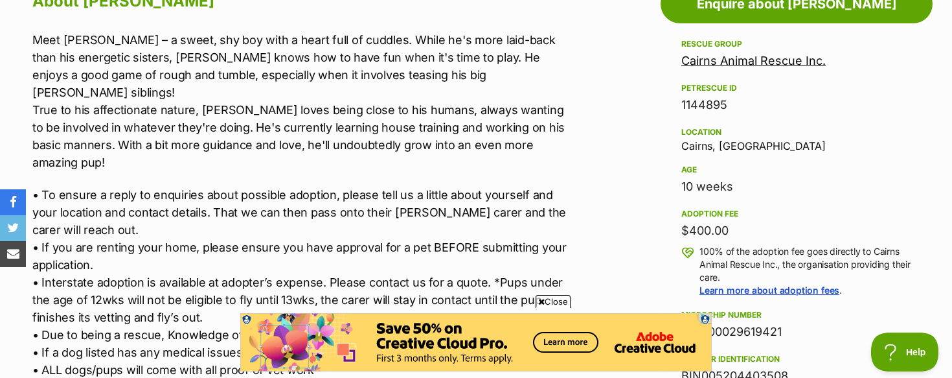
click at [338, 117] on p "Meet Lawson – a sweet, shy boy with a heart full of cuddles. While he's more la…" at bounding box center [299, 101] width 535 height 140
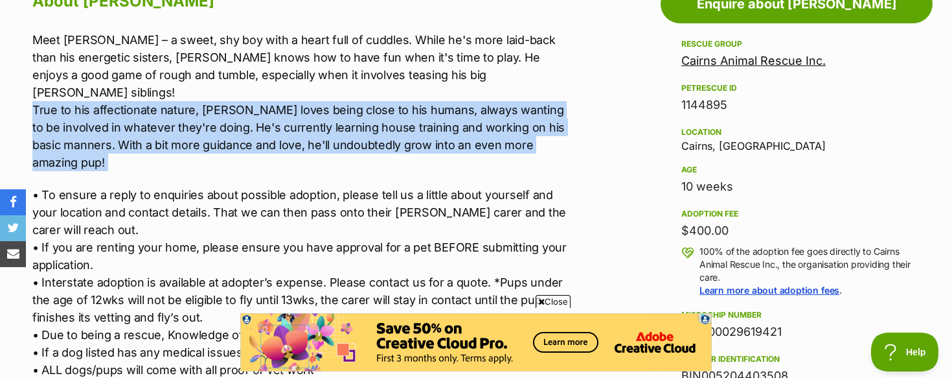
click at [338, 117] on p "Meet Lawson – a sweet, shy boy with a heart full of cuddles. While he's more la…" at bounding box center [299, 101] width 535 height 140
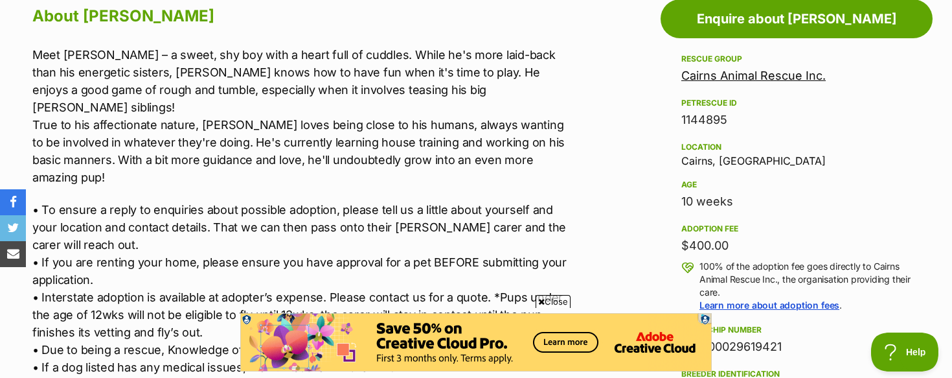
scroll to position [0, 0]
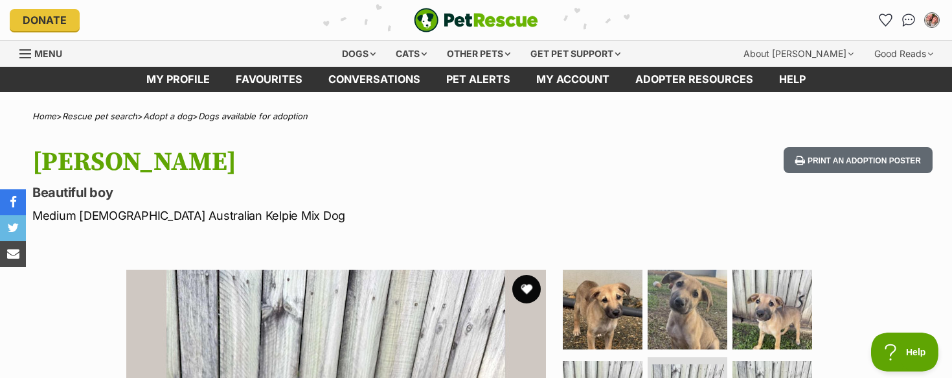
click at [526, 297] on button "favourite" at bounding box center [526, 289] width 29 height 29
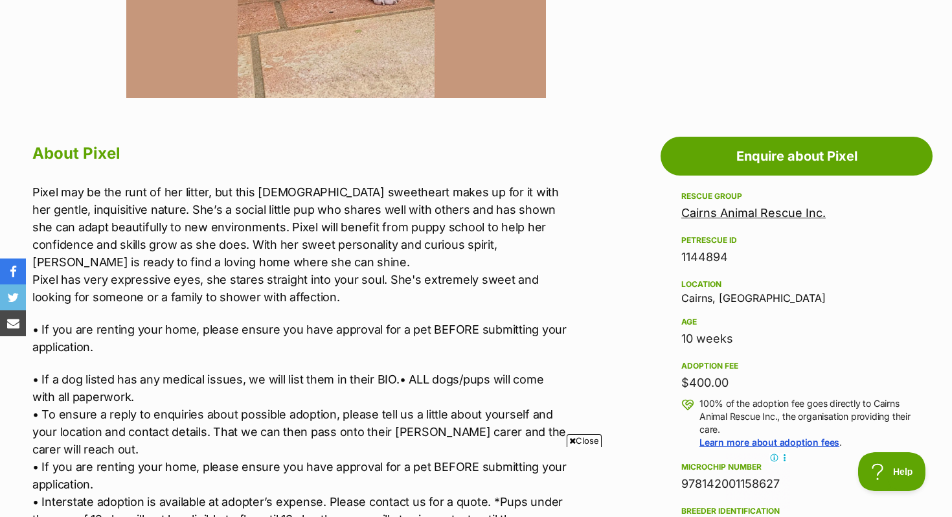
scroll to position [712, 0]
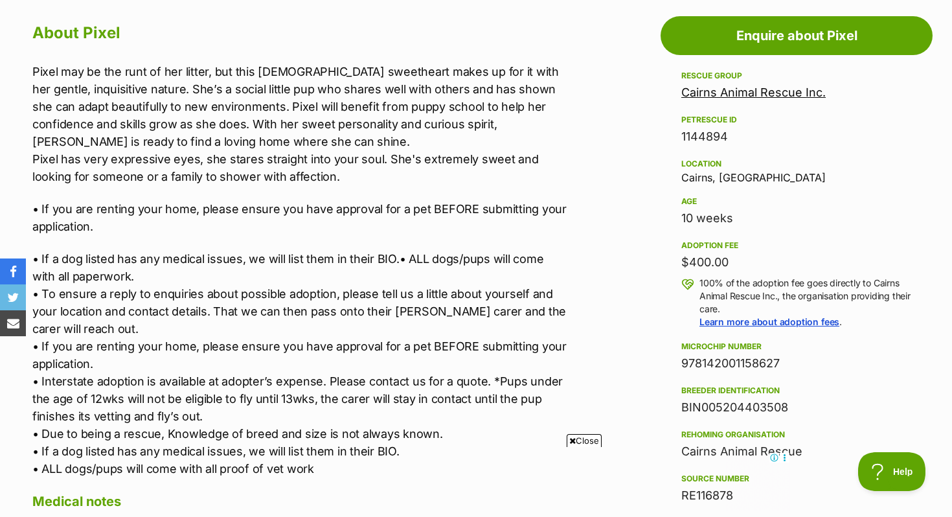
click at [316, 67] on p "Pixel may be the runt of her litter, but this 2-month-old sweetheart makes up f…" at bounding box center [299, 124] width 535 height 122
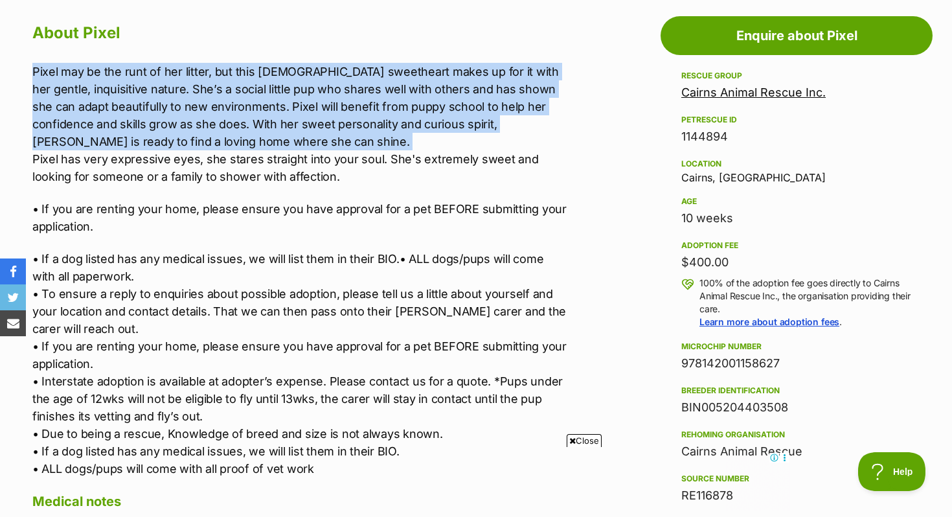
click at [316, 67] on p "Pixel may be the runt of her litter, but this 2-month-old sweetheart makes up f…" at bounding box center [299, 124] width 535 height 122
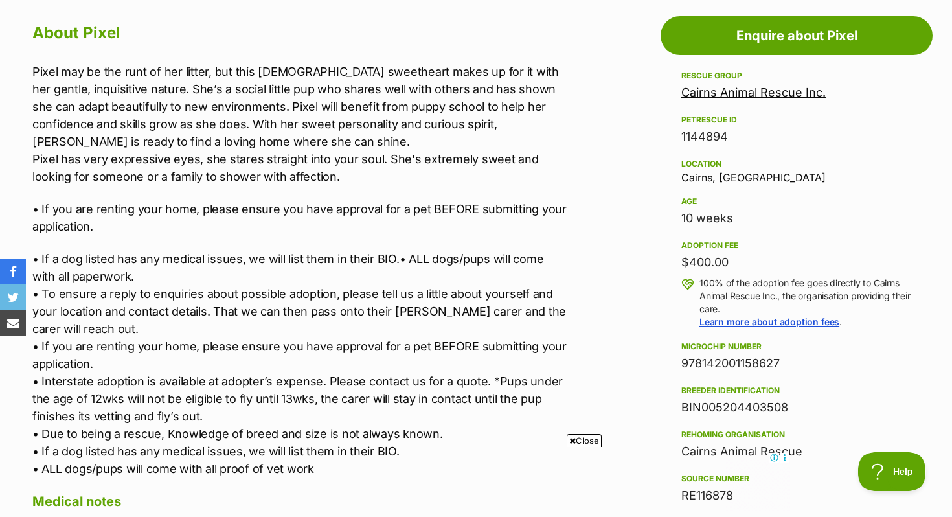
click at [288, 185] on div "Pixel may be the runt of her litter, but this 2-month-old sweetheart makes up f…" at bounding box center [299, 270] width 535 height 415
click at [288, 183] on p "Pixel may be the runt of her litter, but this 2-month-old sweetheart makes up f…" at bounding box center [299, 124] width 535 height 122
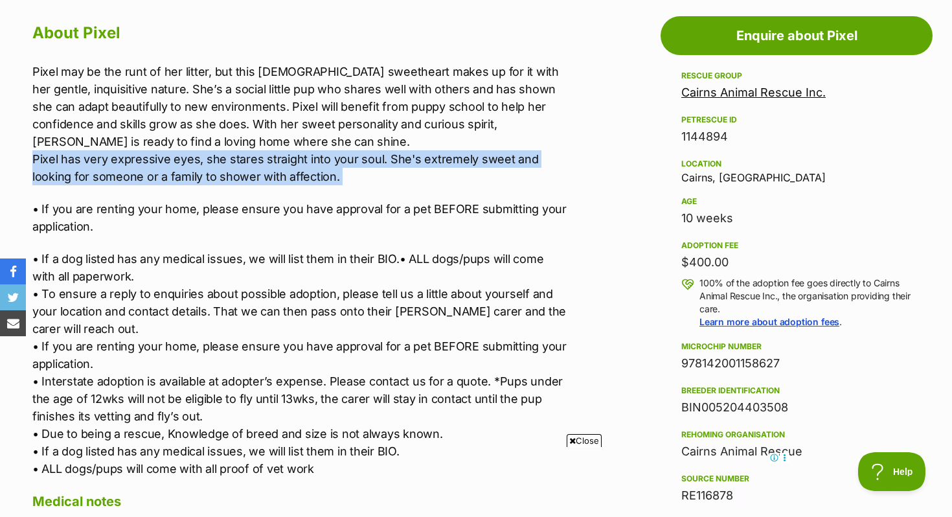
click at [288, 183] on p "Pixel may be the runt of her litter, but this 2-month-old sweetheart makes up f…" at bounding box center [299, 124] width 535 height 122
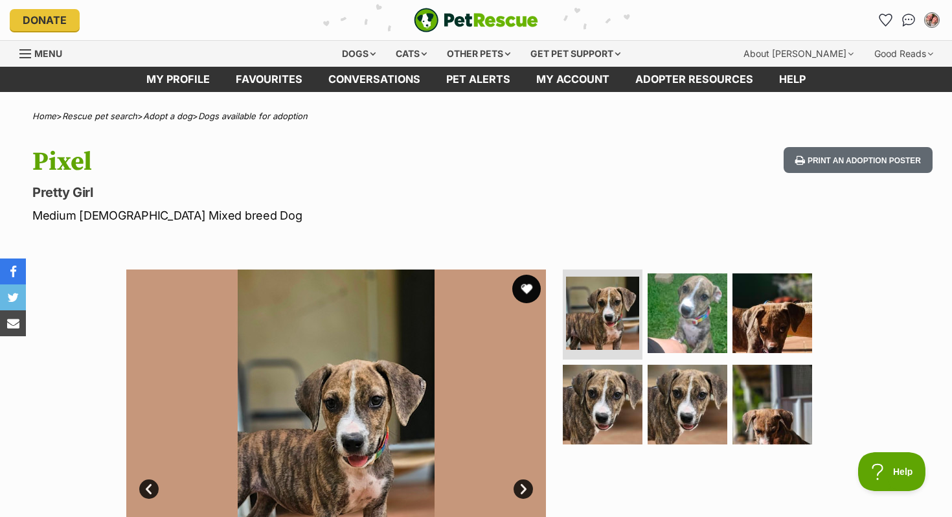
click at [525, 290] on button "favourite" at bounding box center [526, 289] width 29 height 29
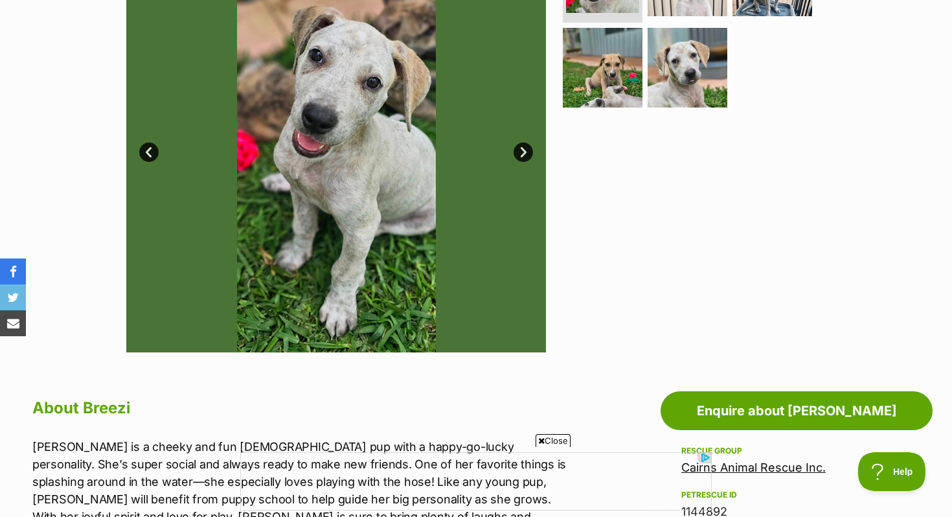
scroll to position [652, 0]
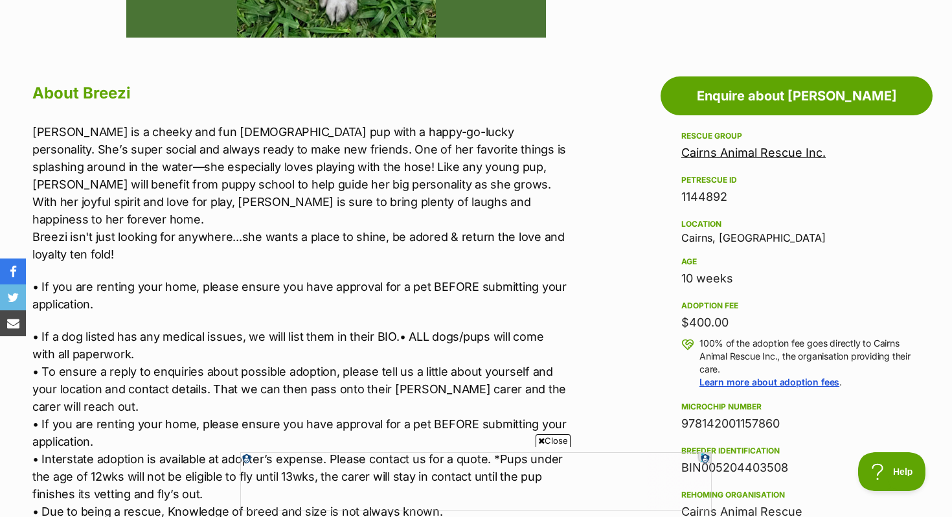
click at [262, 133] on p "[PERSON_NAME] is a cheeky and fun [DEMOGRAPHIC_DATA] pup with a happy-go-lucky …" at bounding box center [299, 193] width 535 height 140
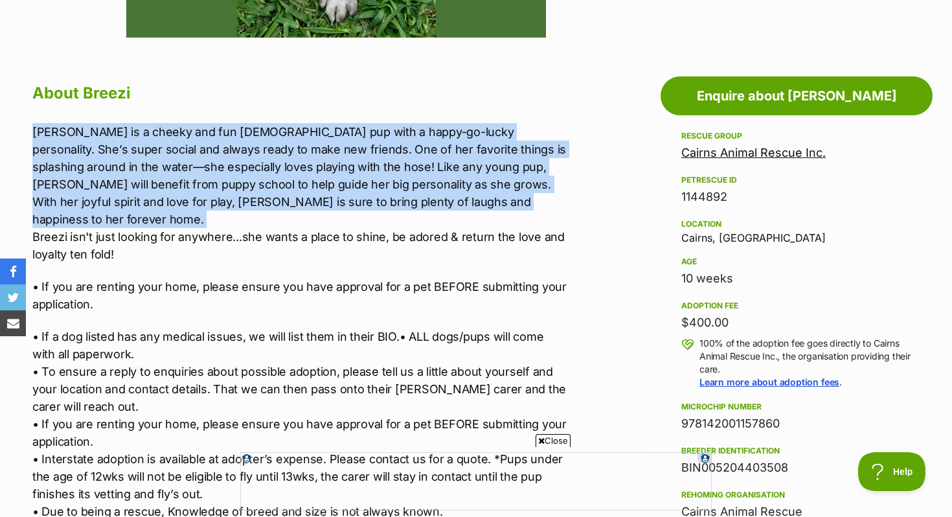
click at [262, 133] on p "[PERSON_NAME] is a cheeky and fun [DEMOGRAPHIC_DATA] pup with a happy-go-lucky …" at bounding box center [299, 193] width 535 height 140
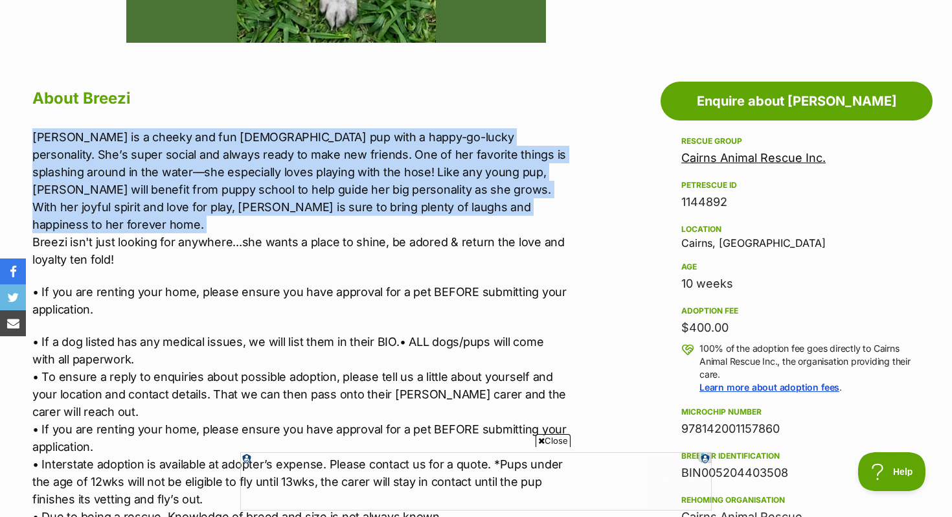
click at [262, 133] on p "[PERSON_NAME] is a cheeky and fun [DEMOGRAPHIC_DATA] pup with a happy-go-lucky …" at bounding box center [299, 198] width 535 height 140
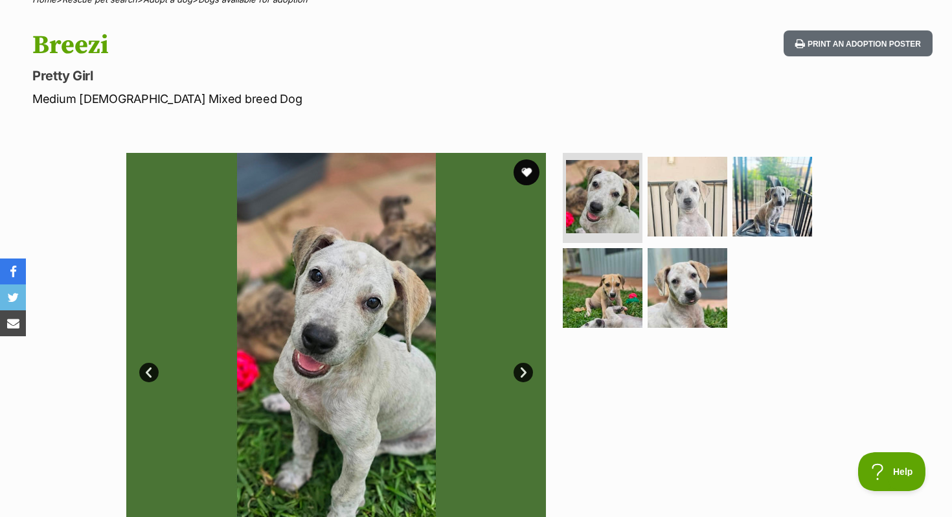
scroll to position [0, 0]
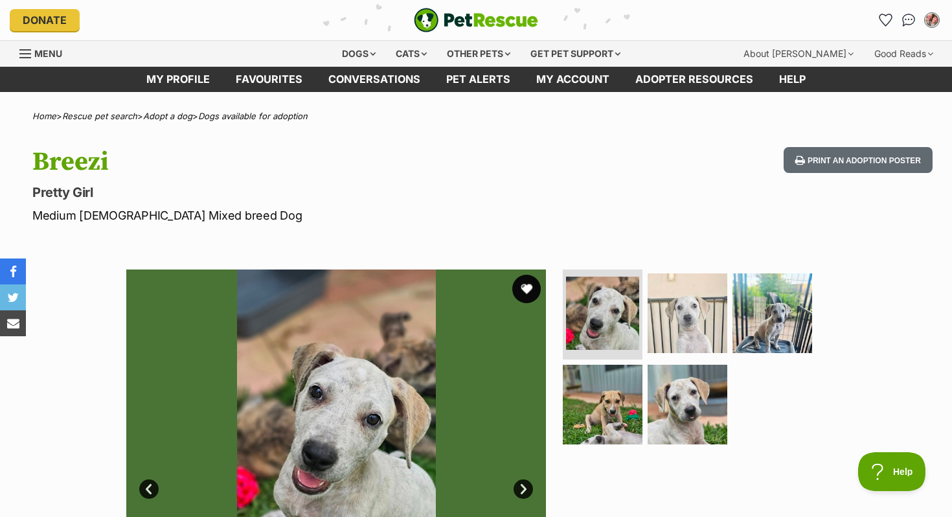
click at [526, 285] on button "favourite" at bounding box center [526, 289] width 29 height 29
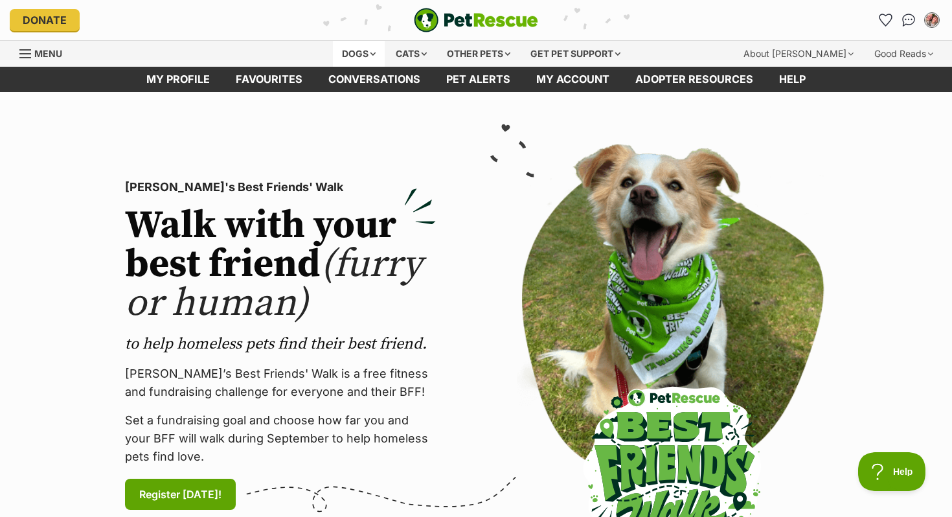
click at [339, 51] on div "Dogs" at bounding box center [359, 54] width 52 height 26
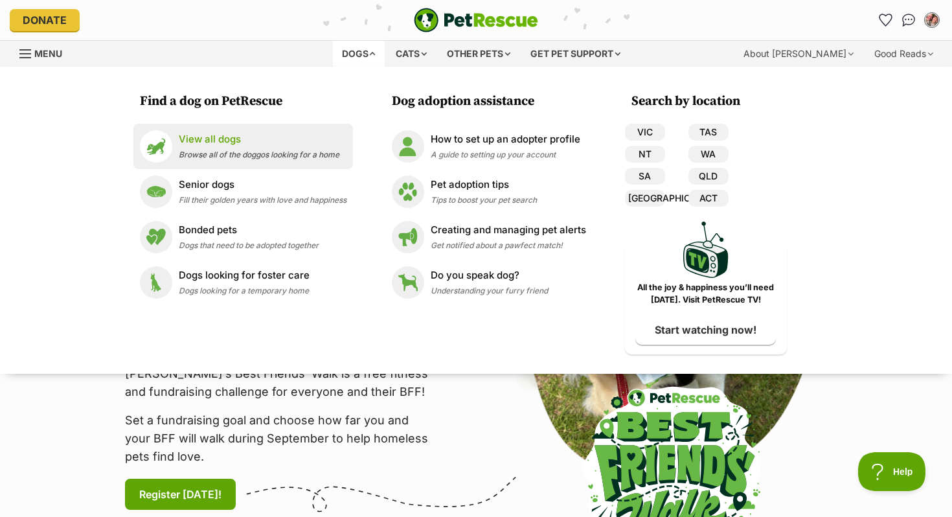
click at [210, 151] on span "Browse all of the doggos looking for a home" at bounding box center [259, 155] width 161 height 10
